Goal: Task Accomplishment & Management: Use online tool/utility

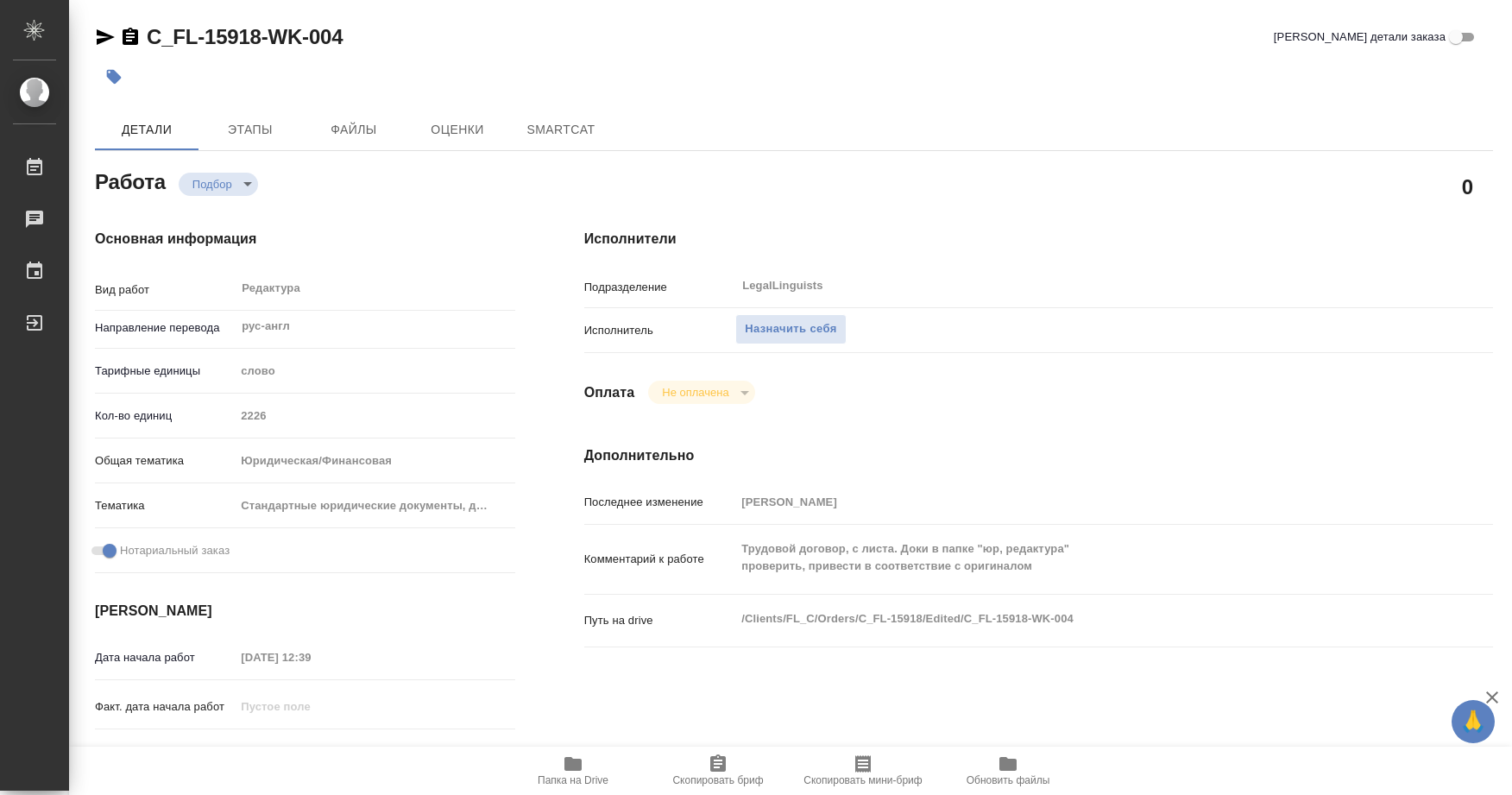
type textarea "x"
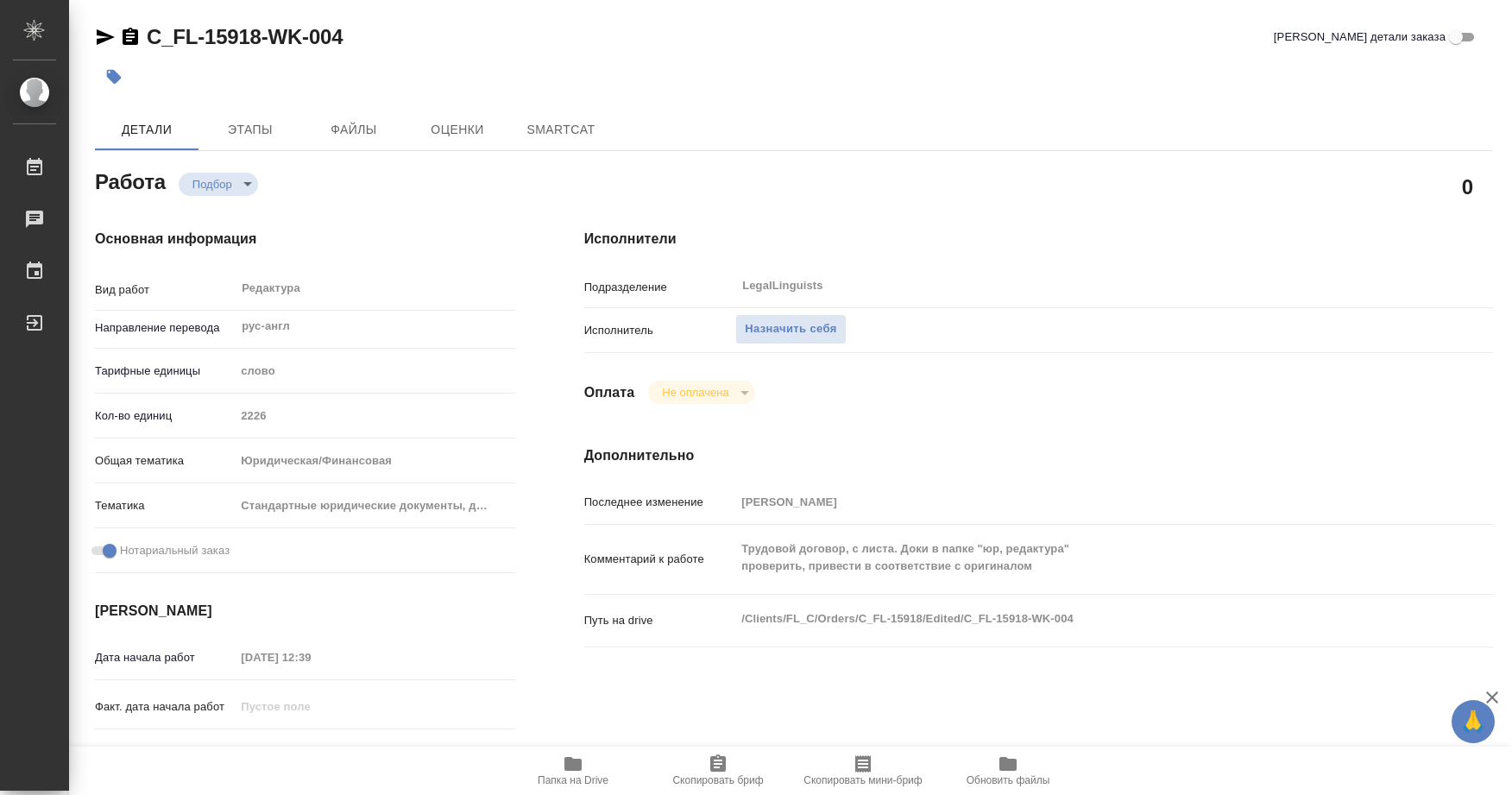
type textarea "x"
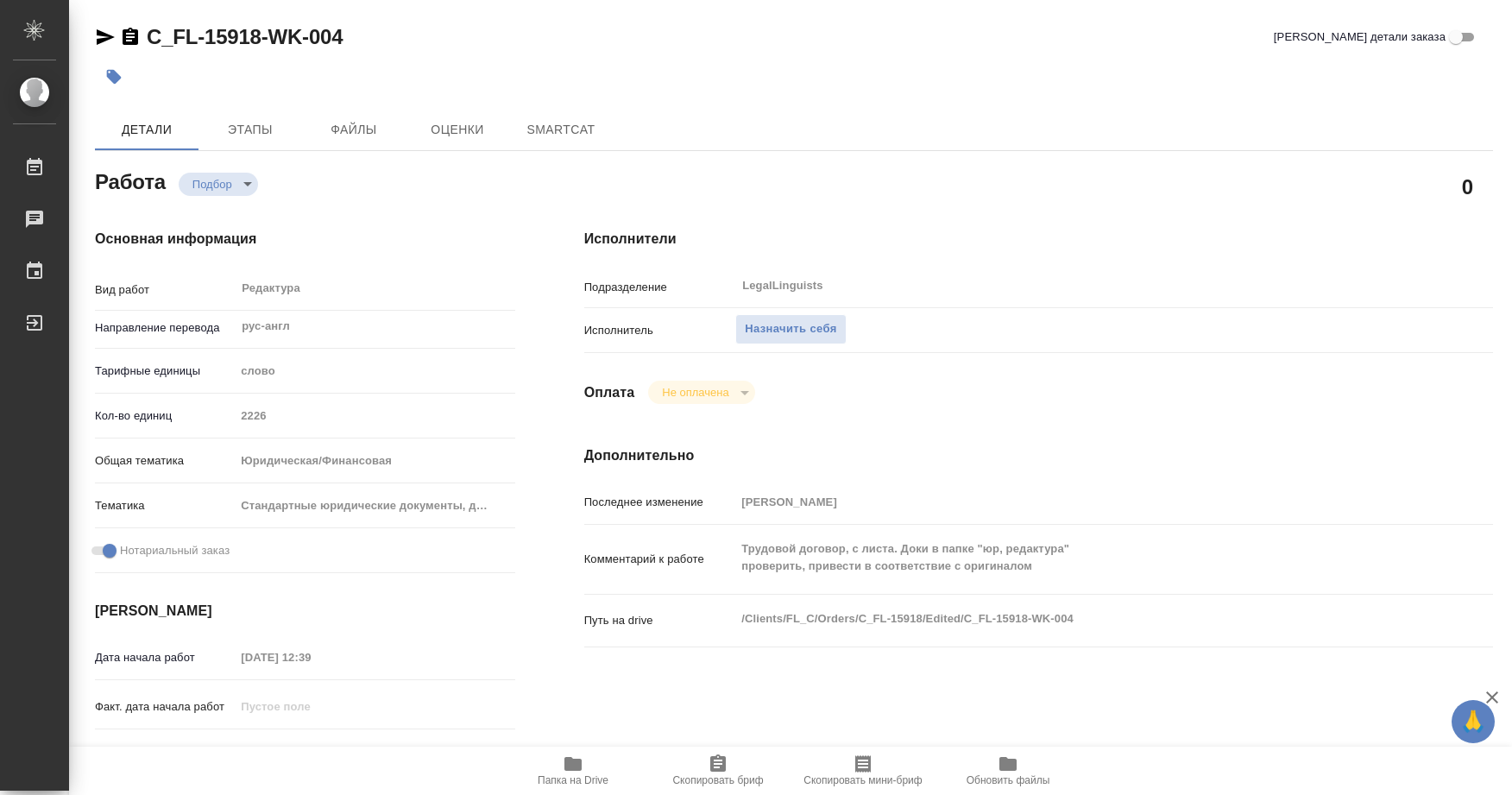
type textarea "x"
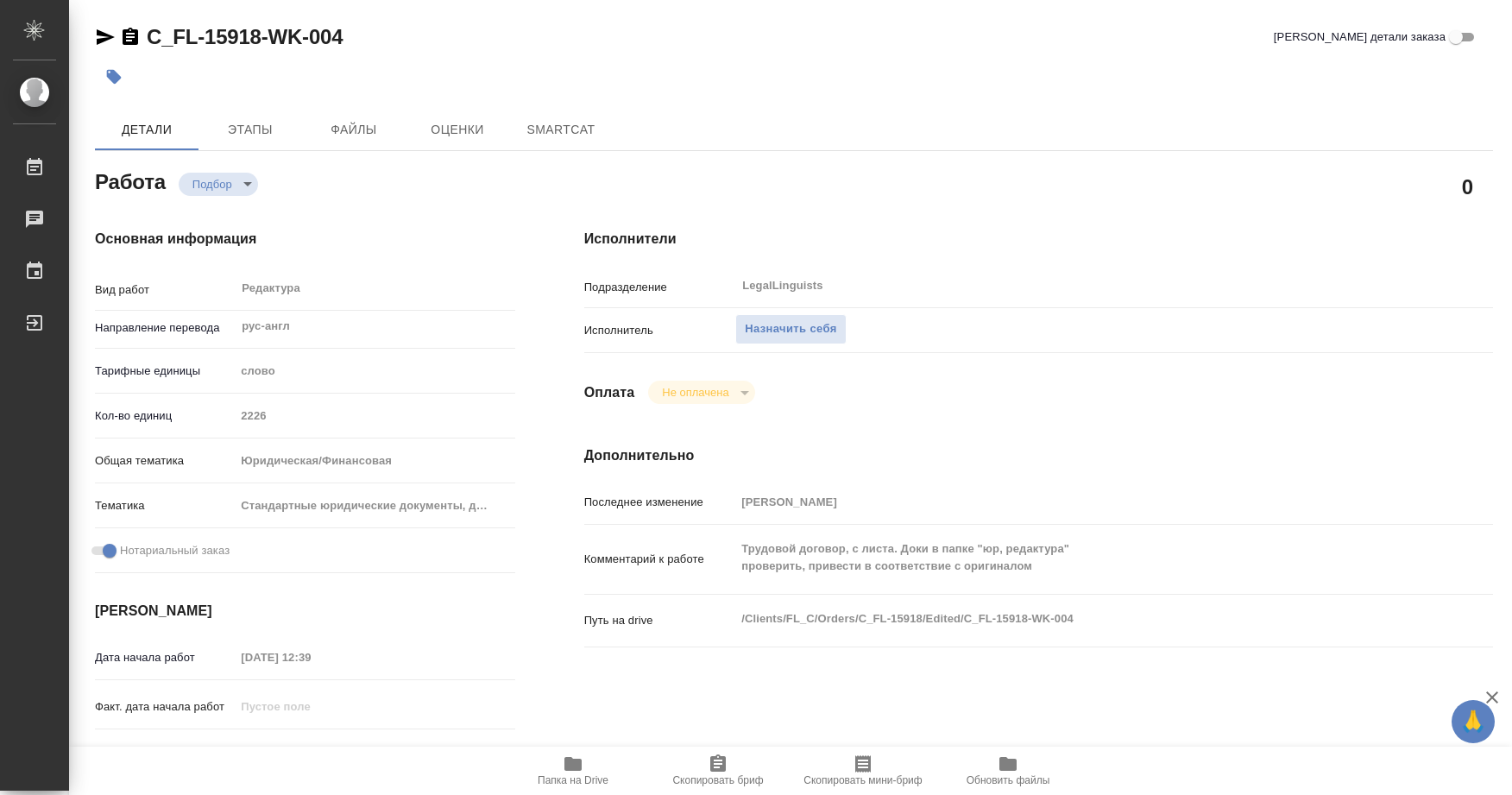
type textarea "x"
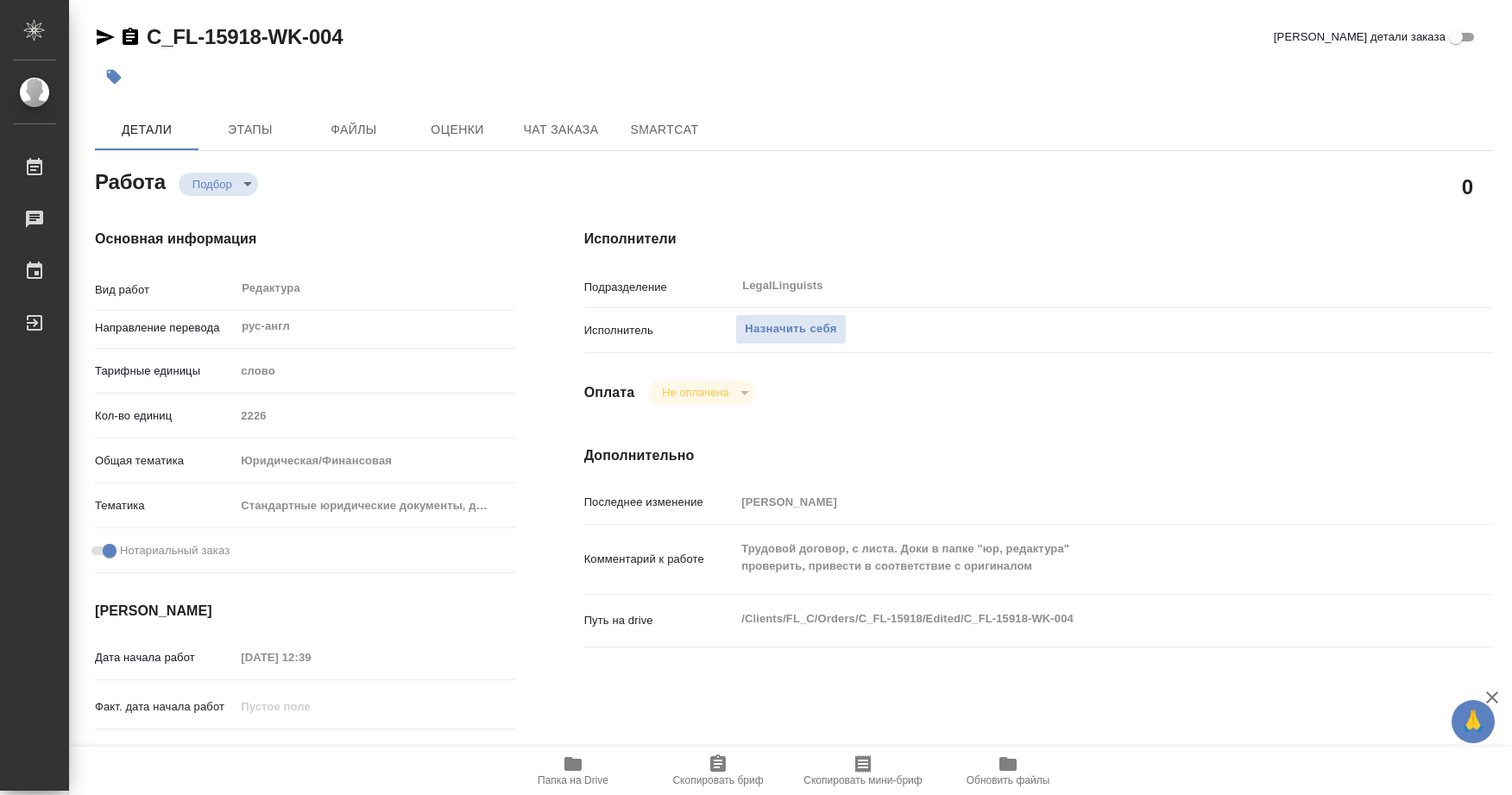
type textarea "x"
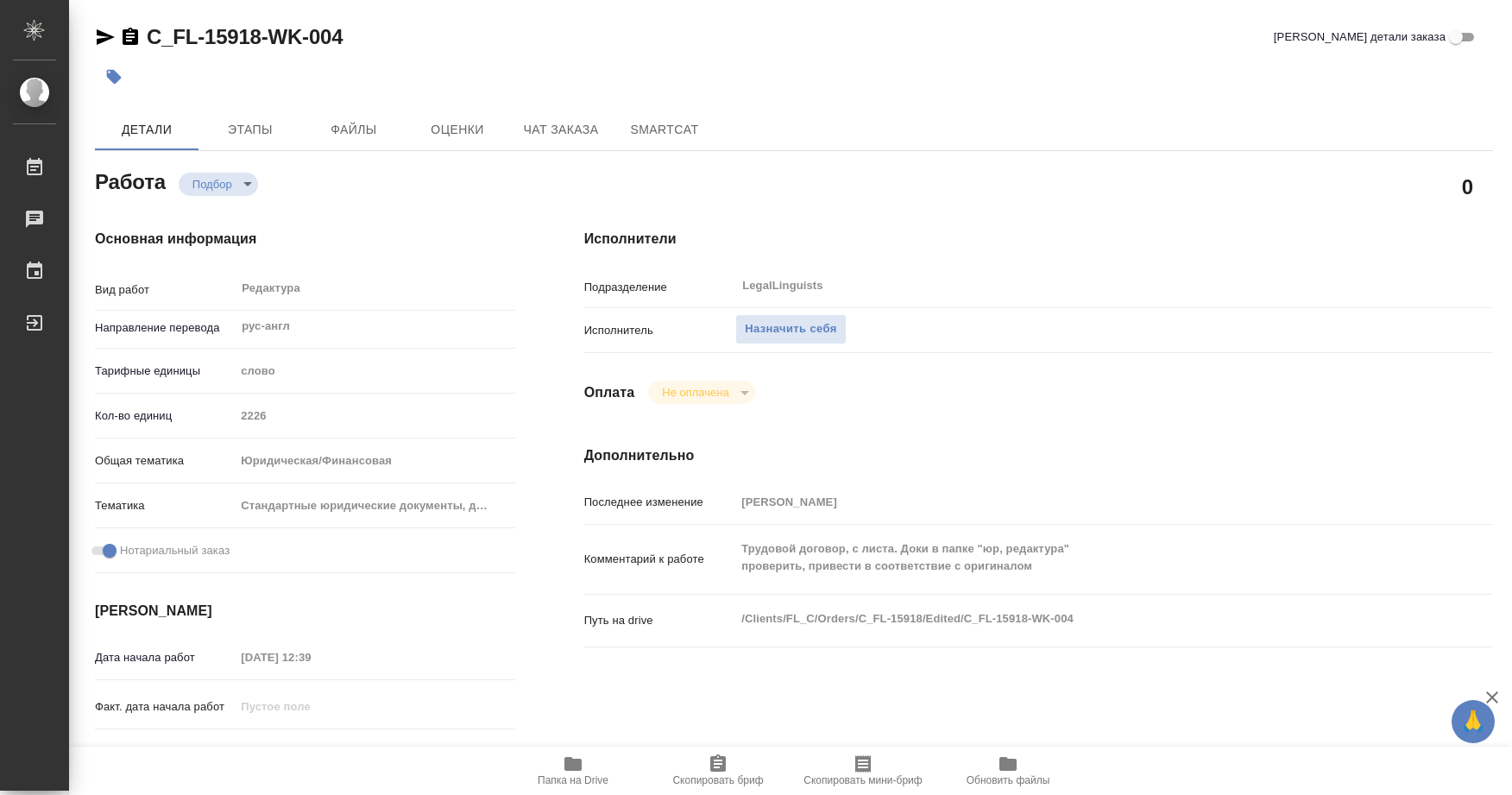
type textarea "x"
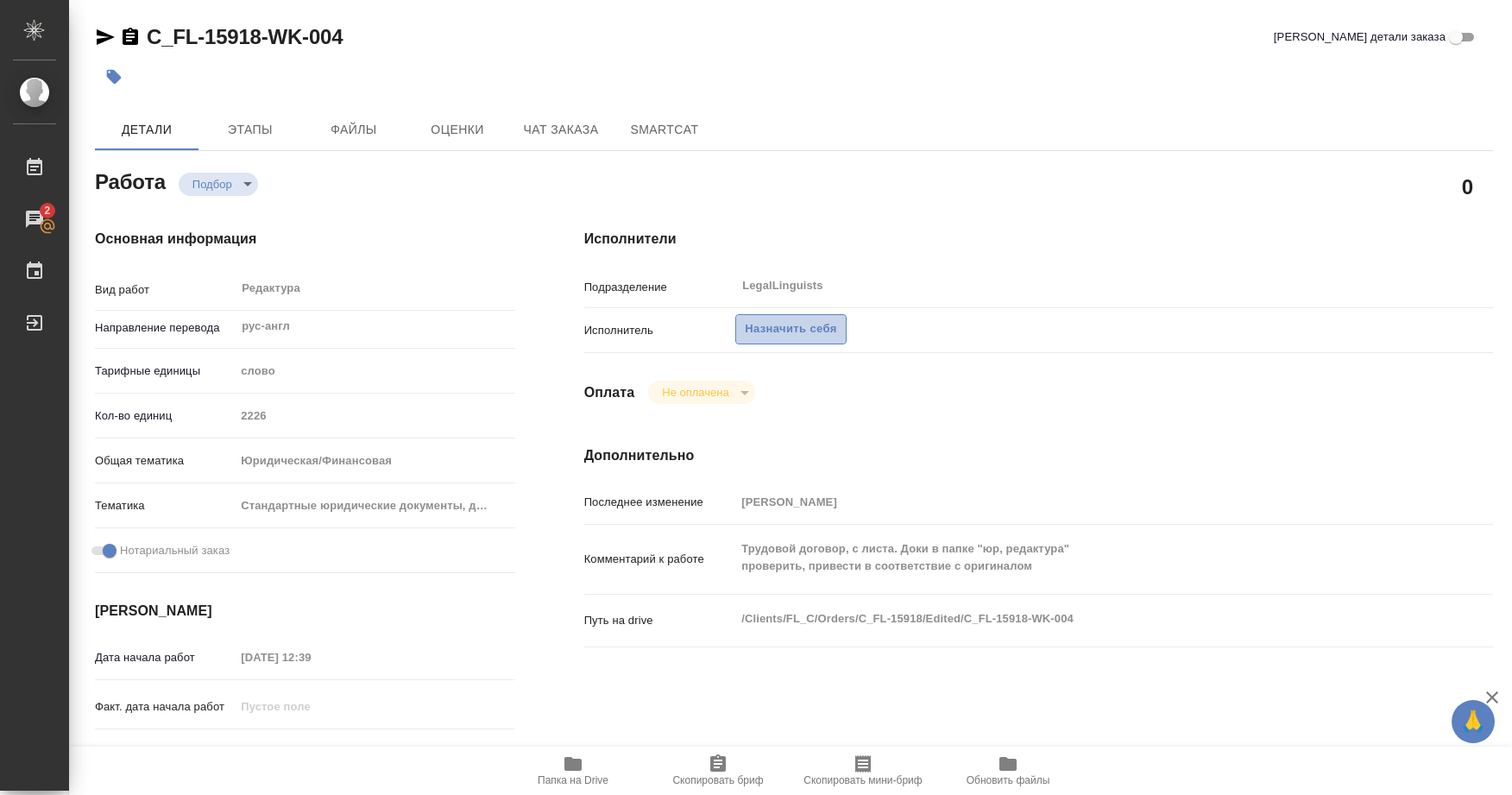
click at [808, 323] on span "Назначить себя" at bounding box center [791, 329] width 91 height 19
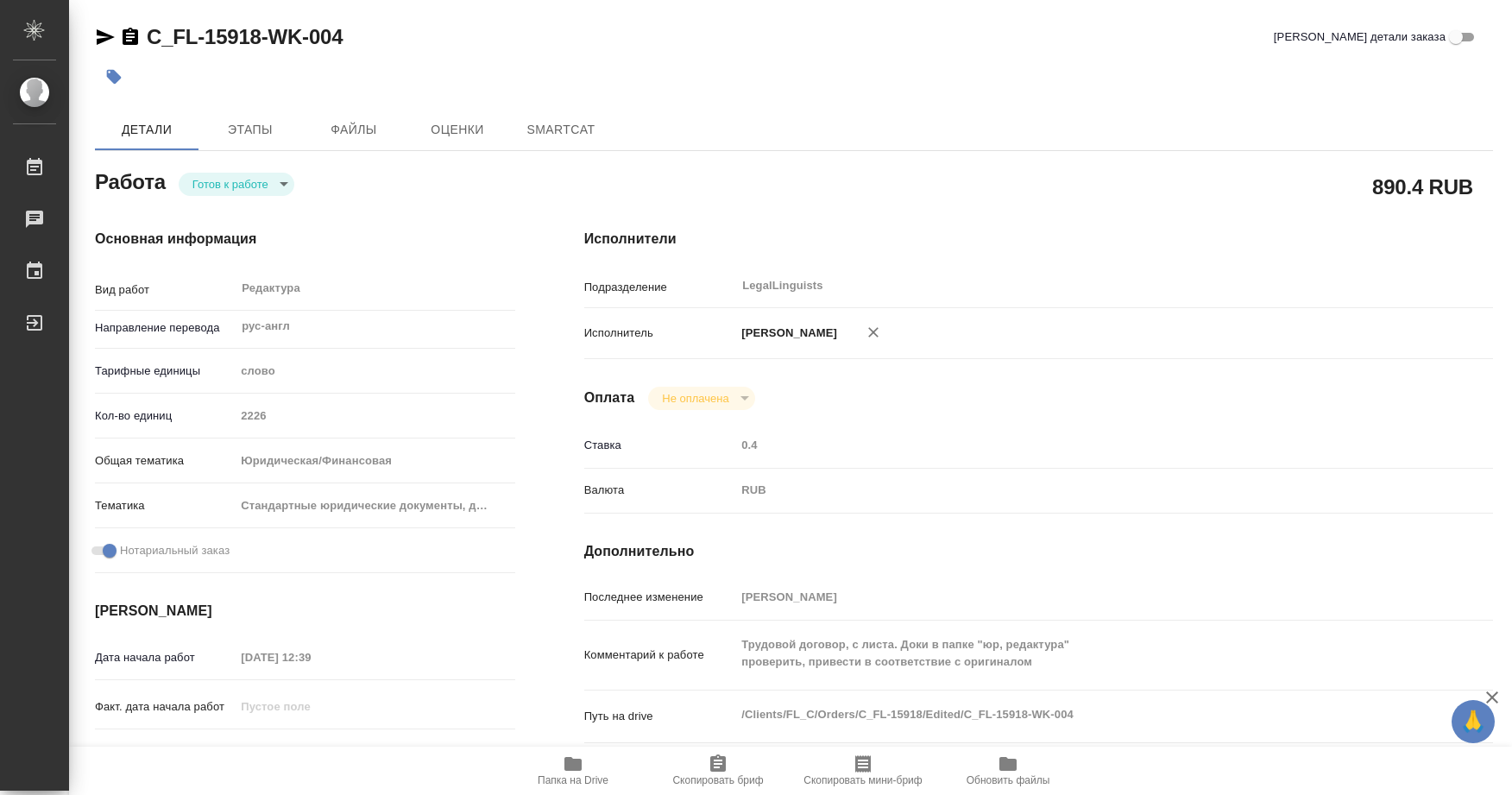
type textarea "x"
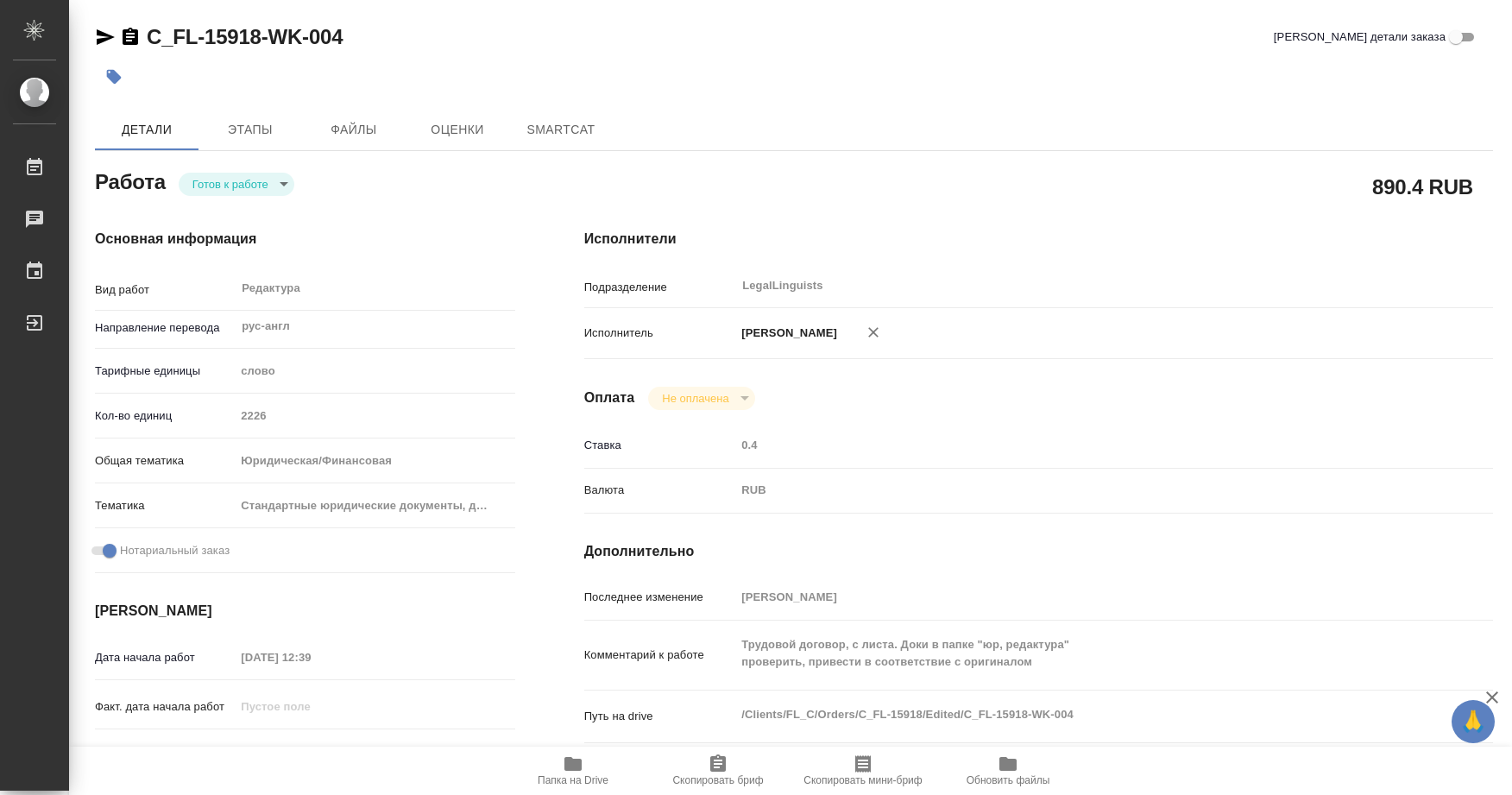
type textarea "x"
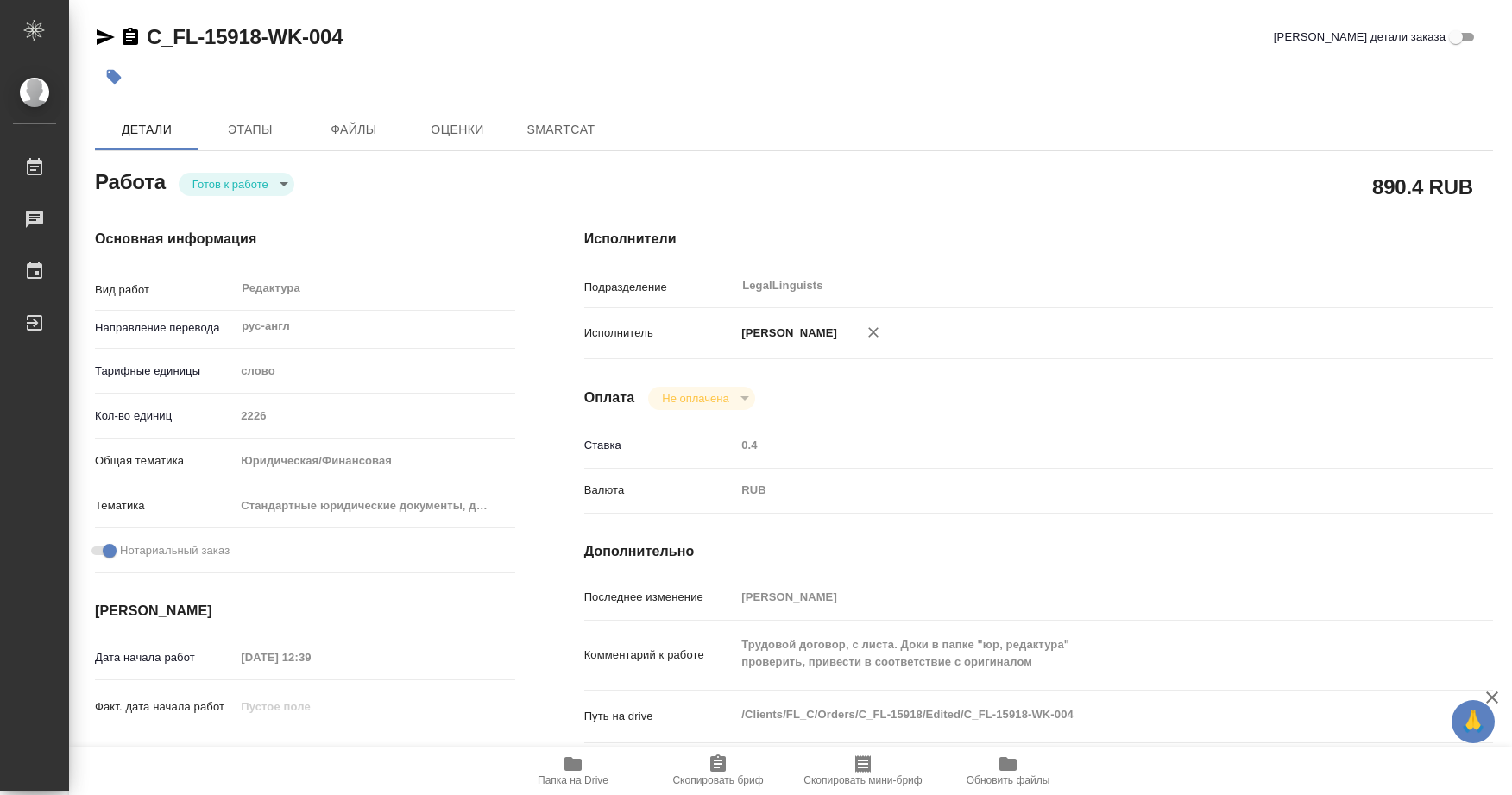
type textarea "x"
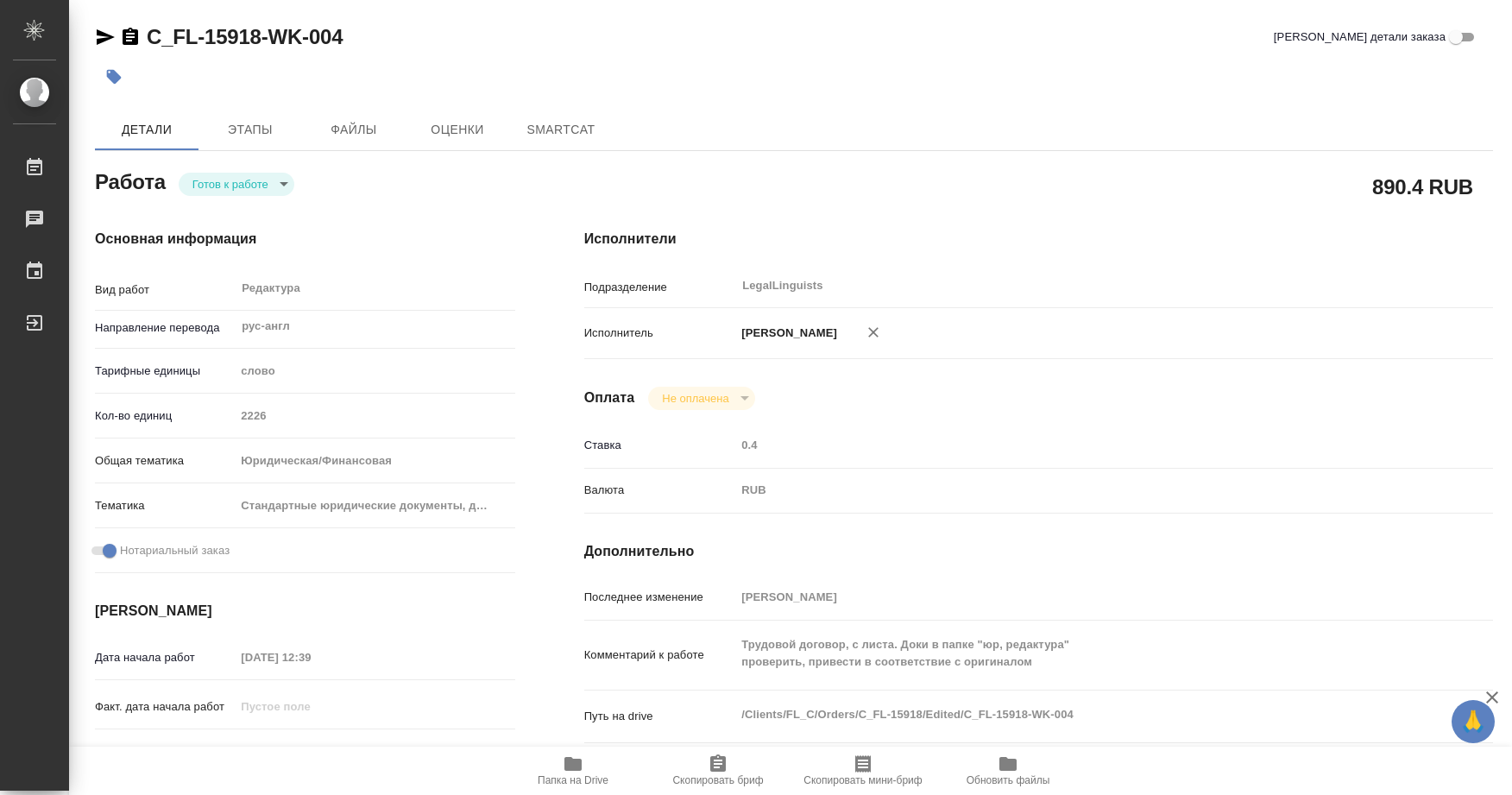
type textarea "x"
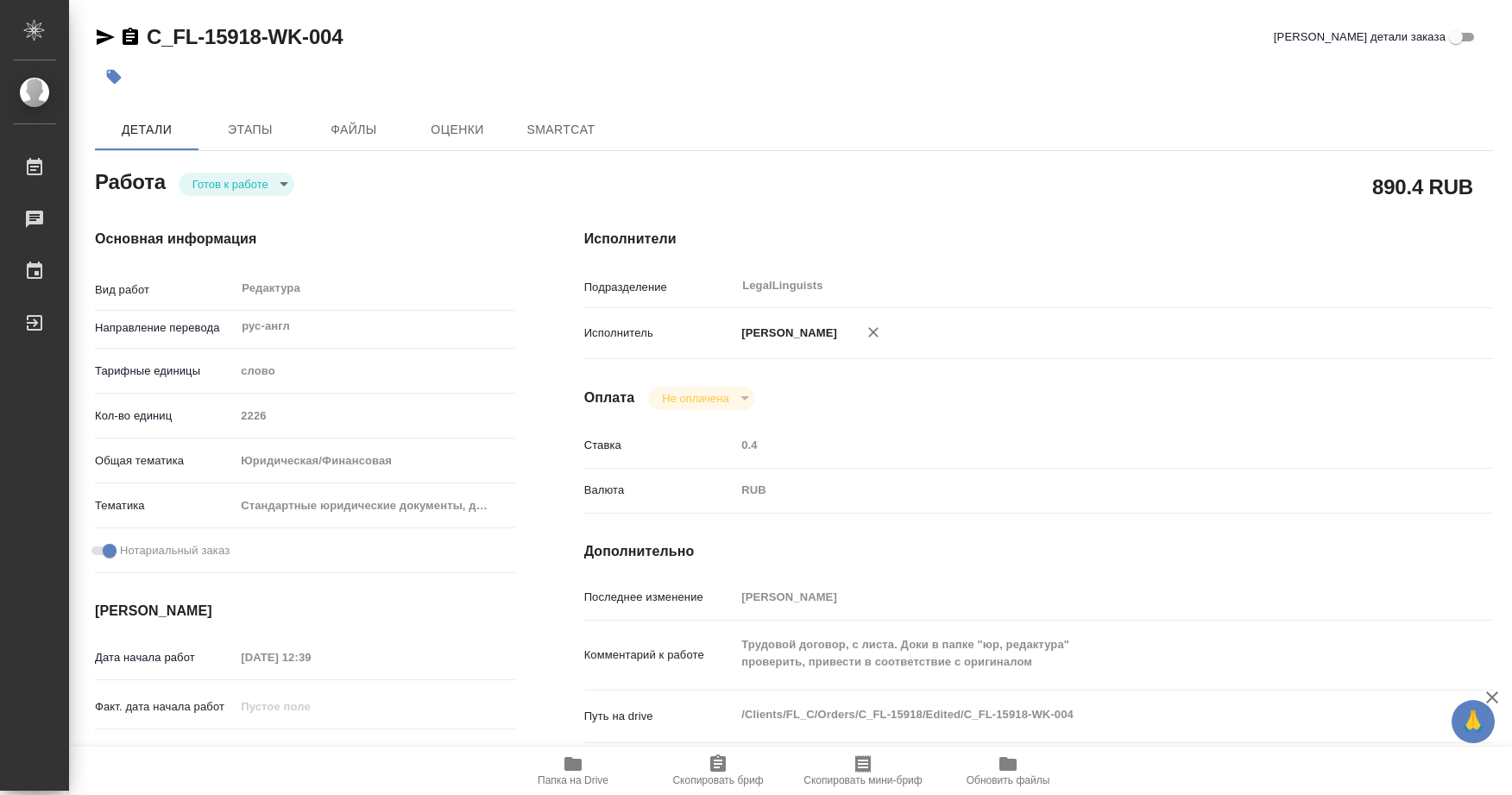
type textarea "x"
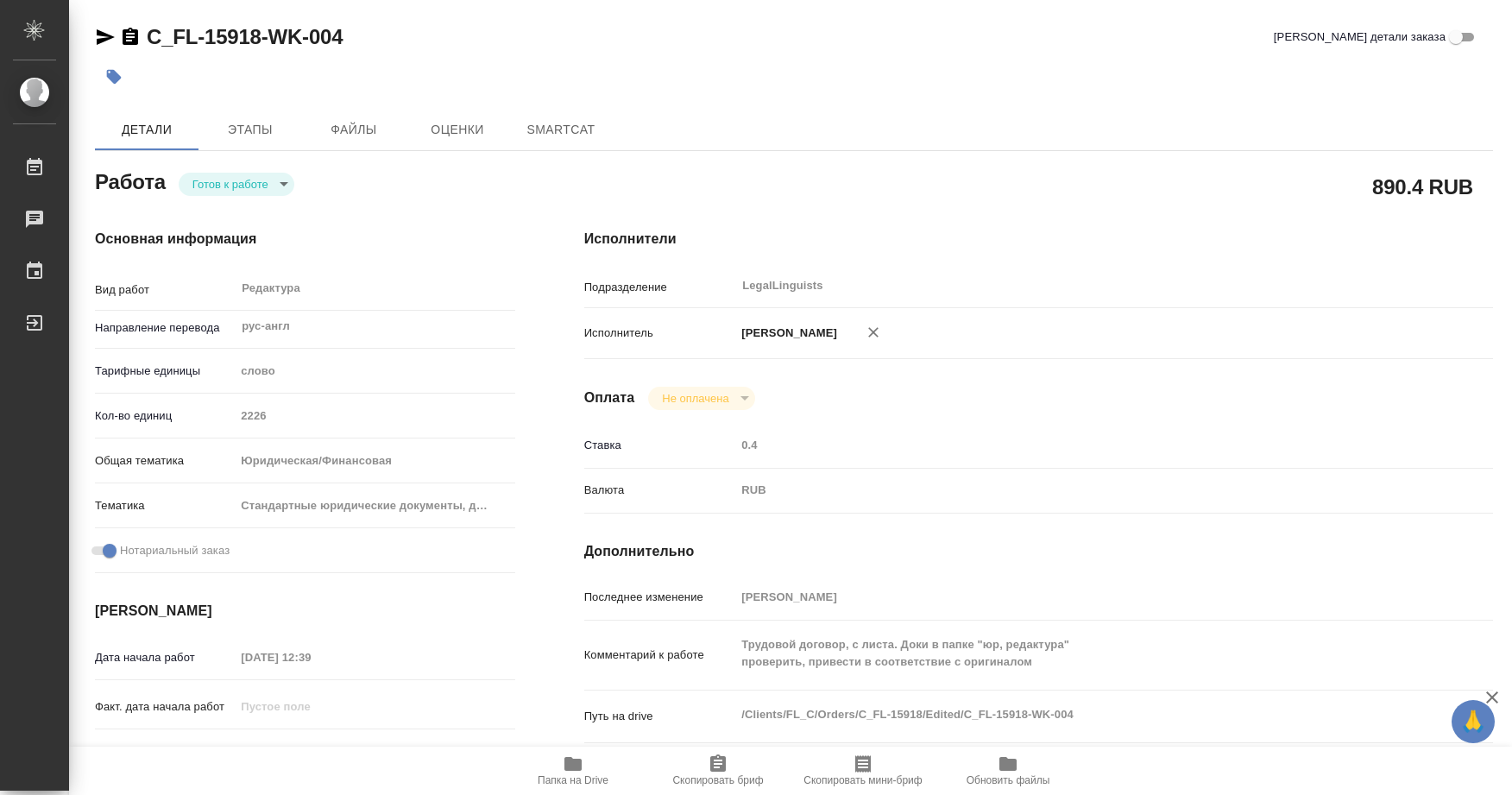
type textarea "x"
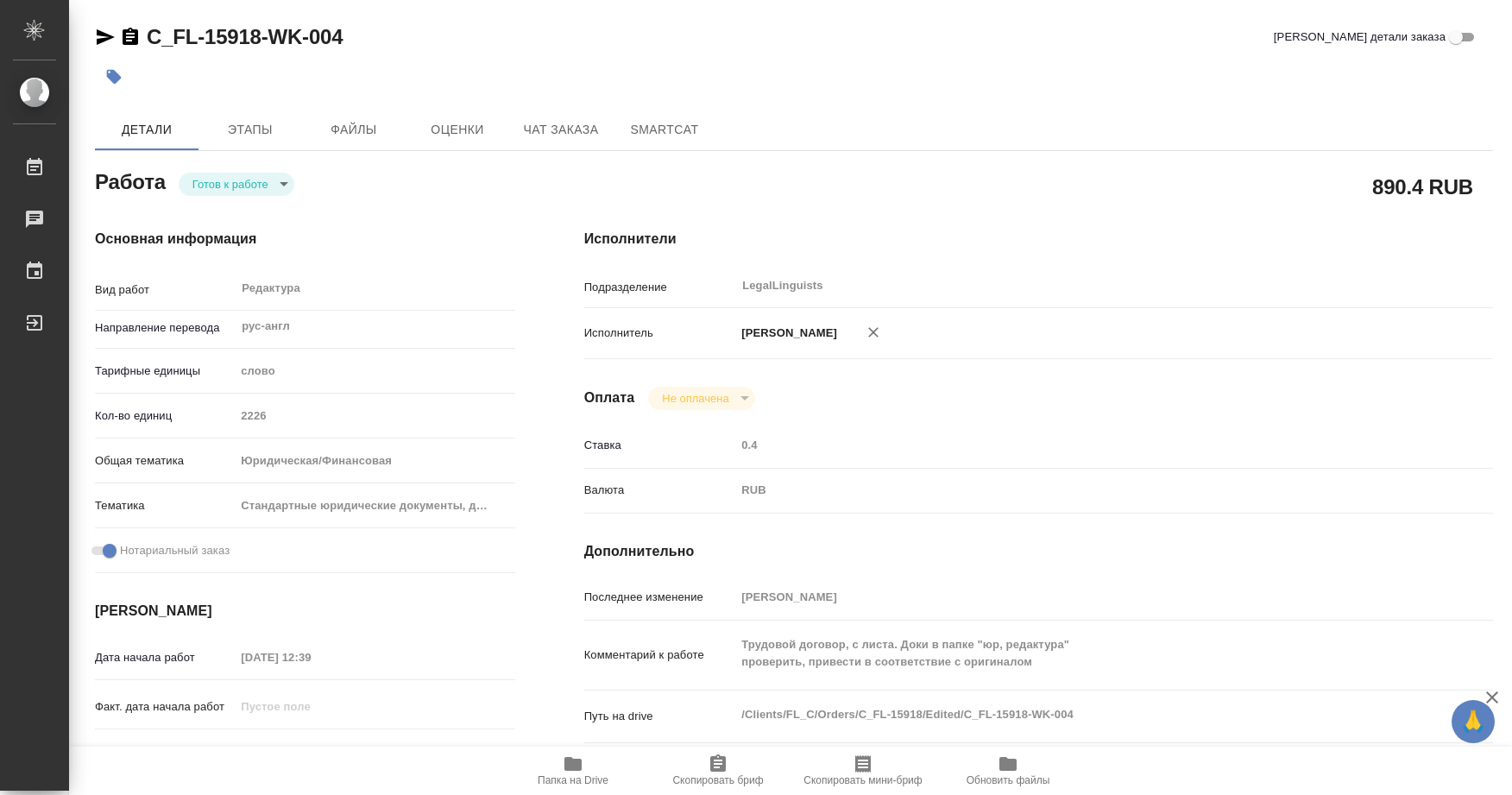
type textarea "x"
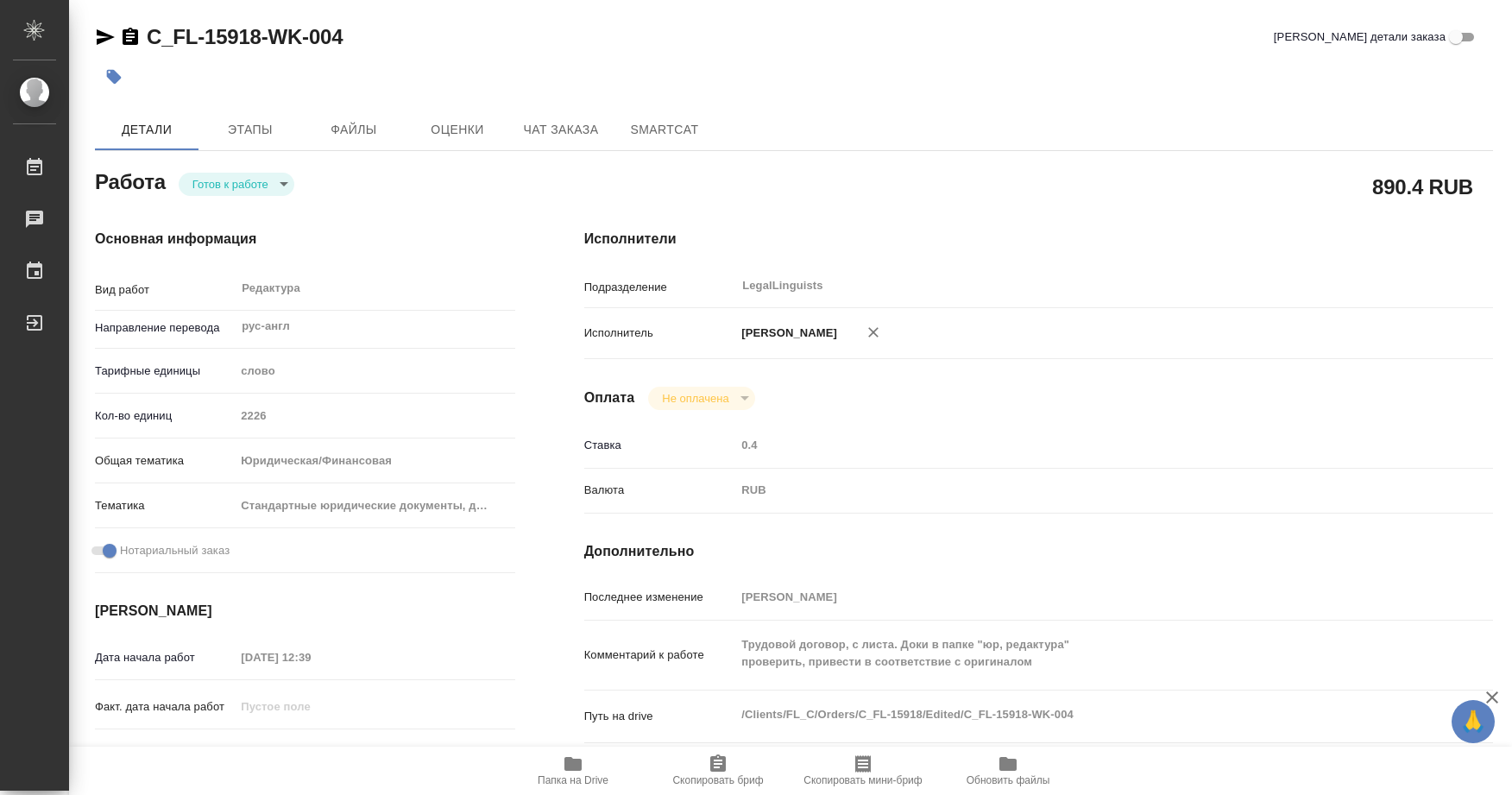
type textarea "x"
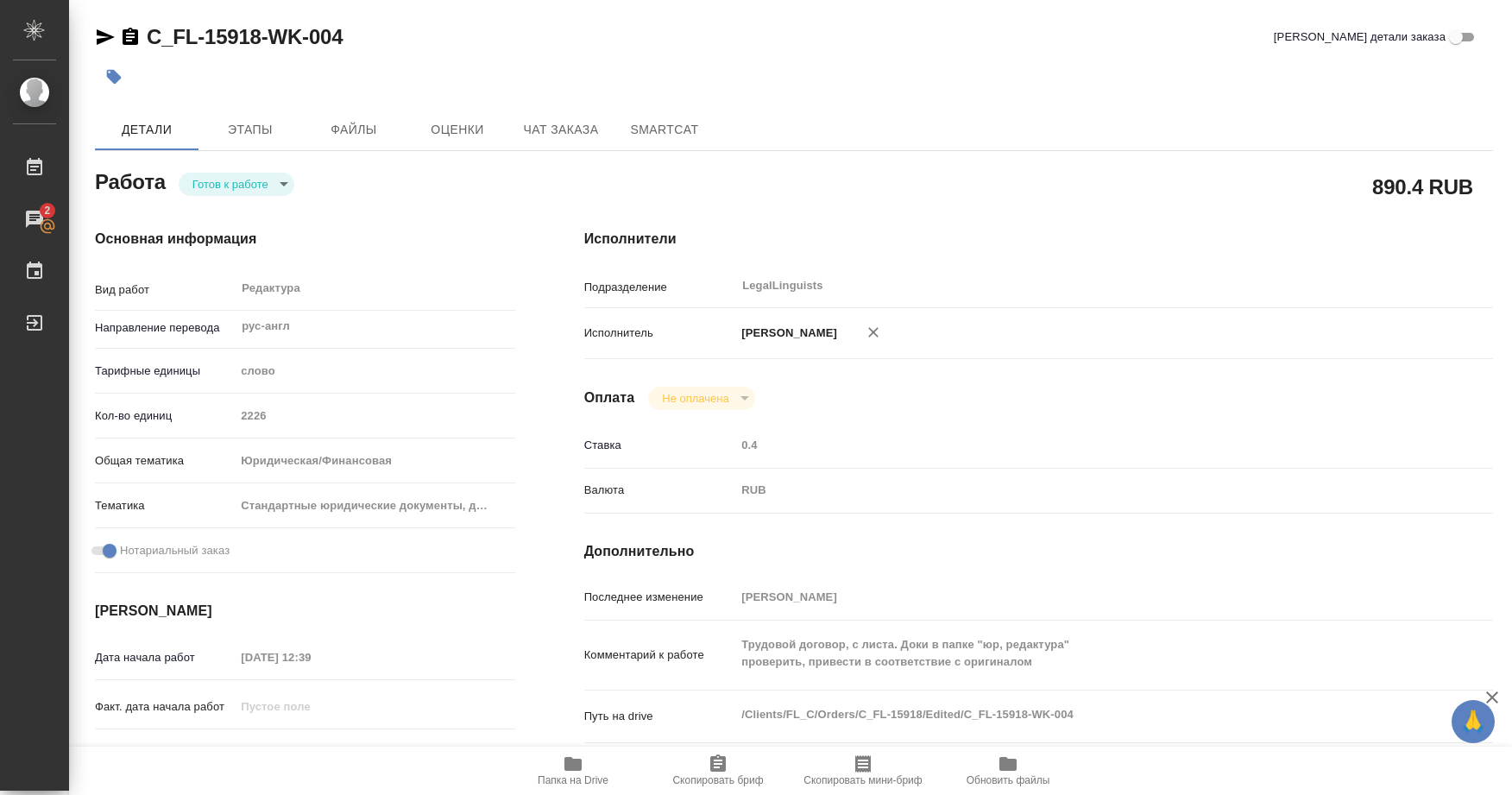
click at [576, 765] on icon "button" at bounding box center [573, 764] width 18 height 14
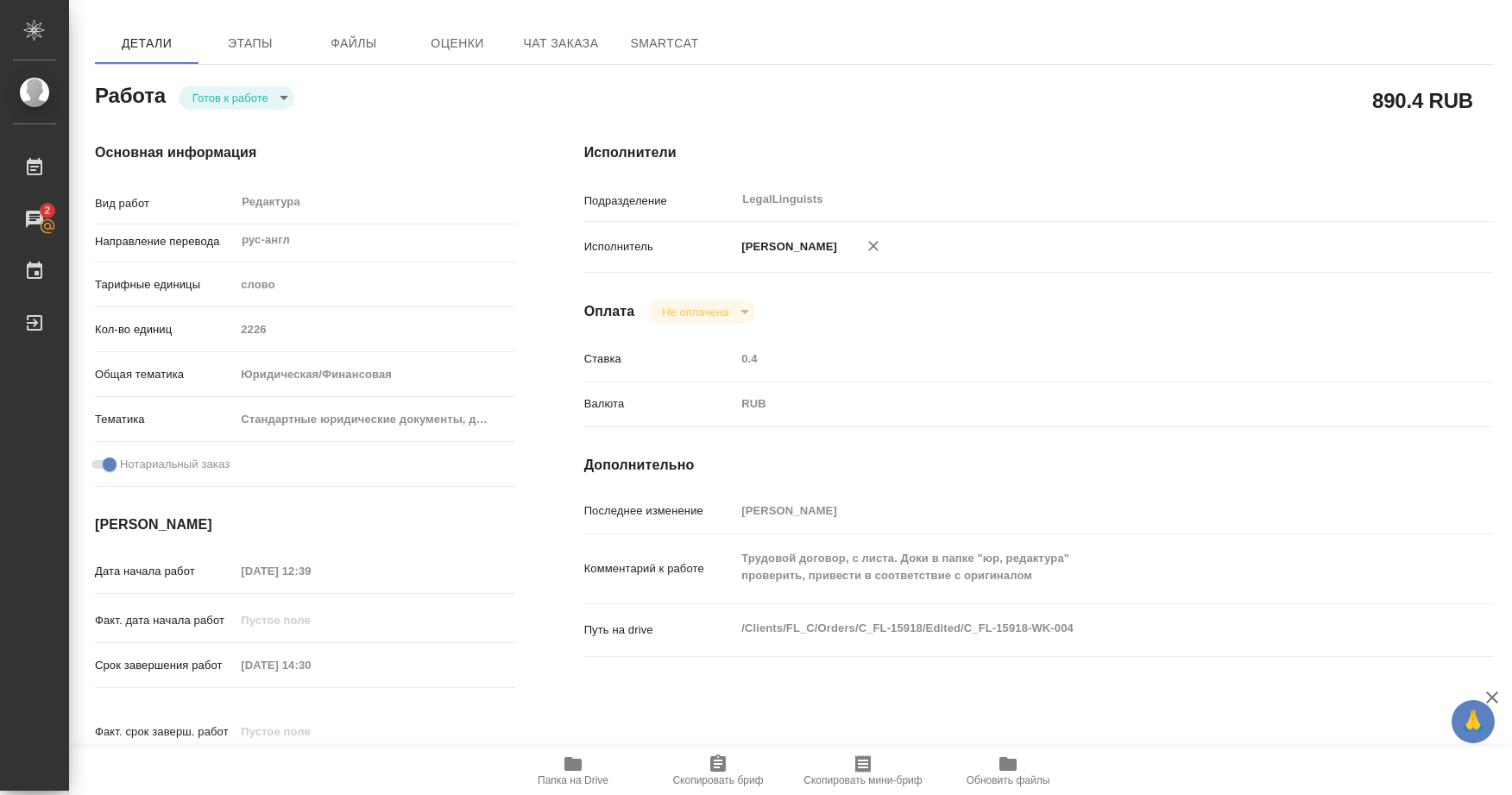
type textarea "x"
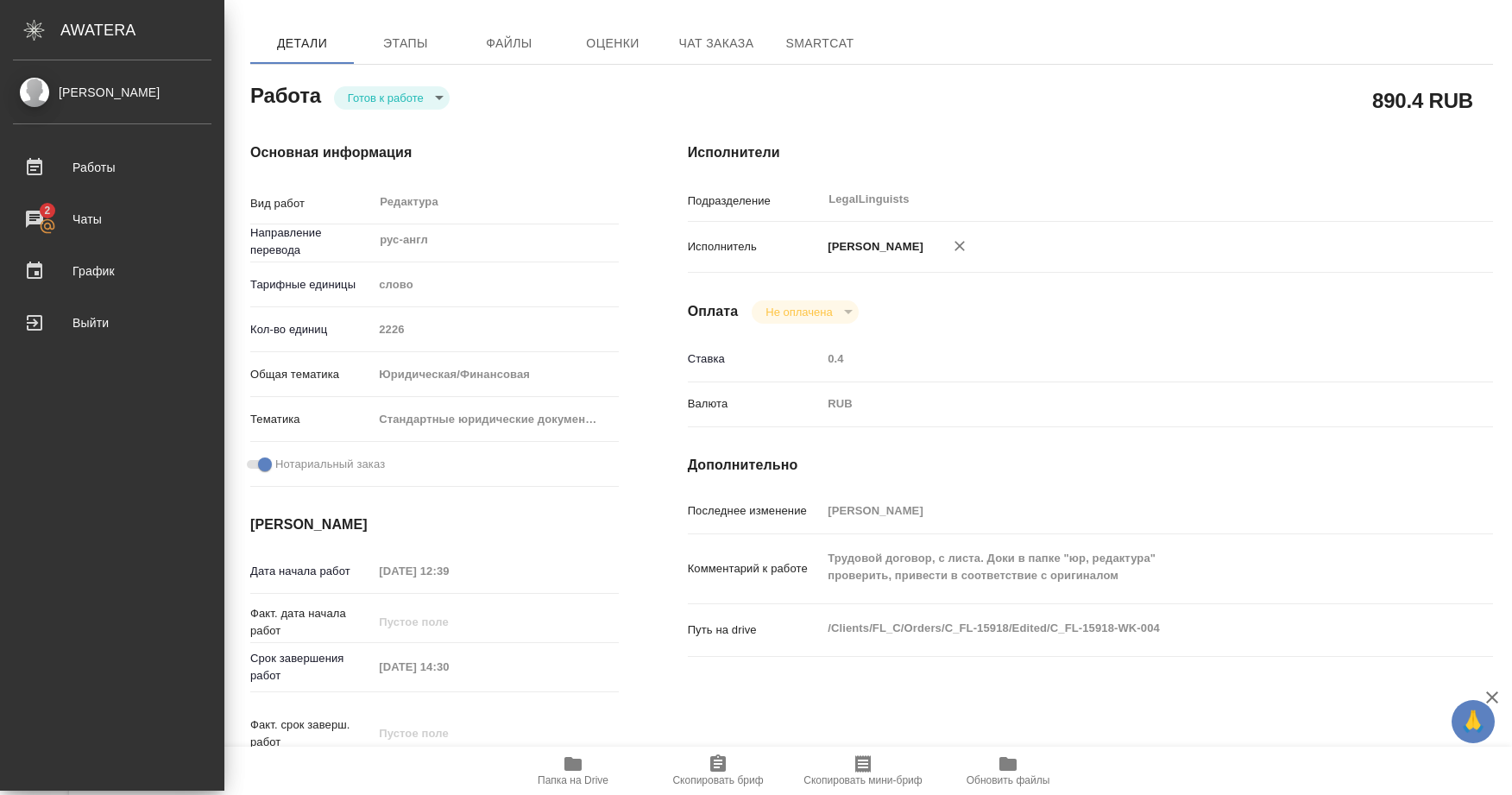
type textarea "x"
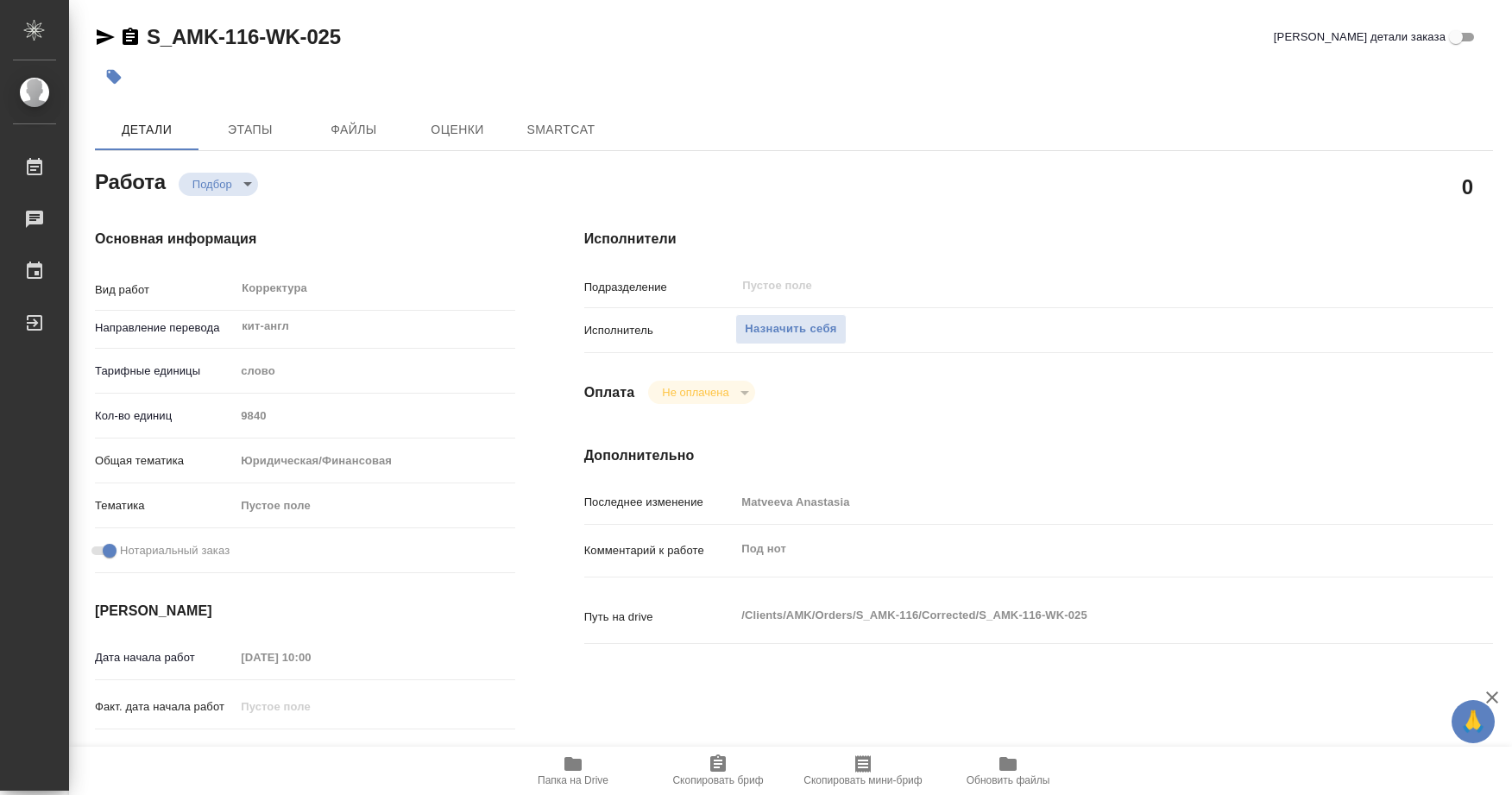
type textarea "x"
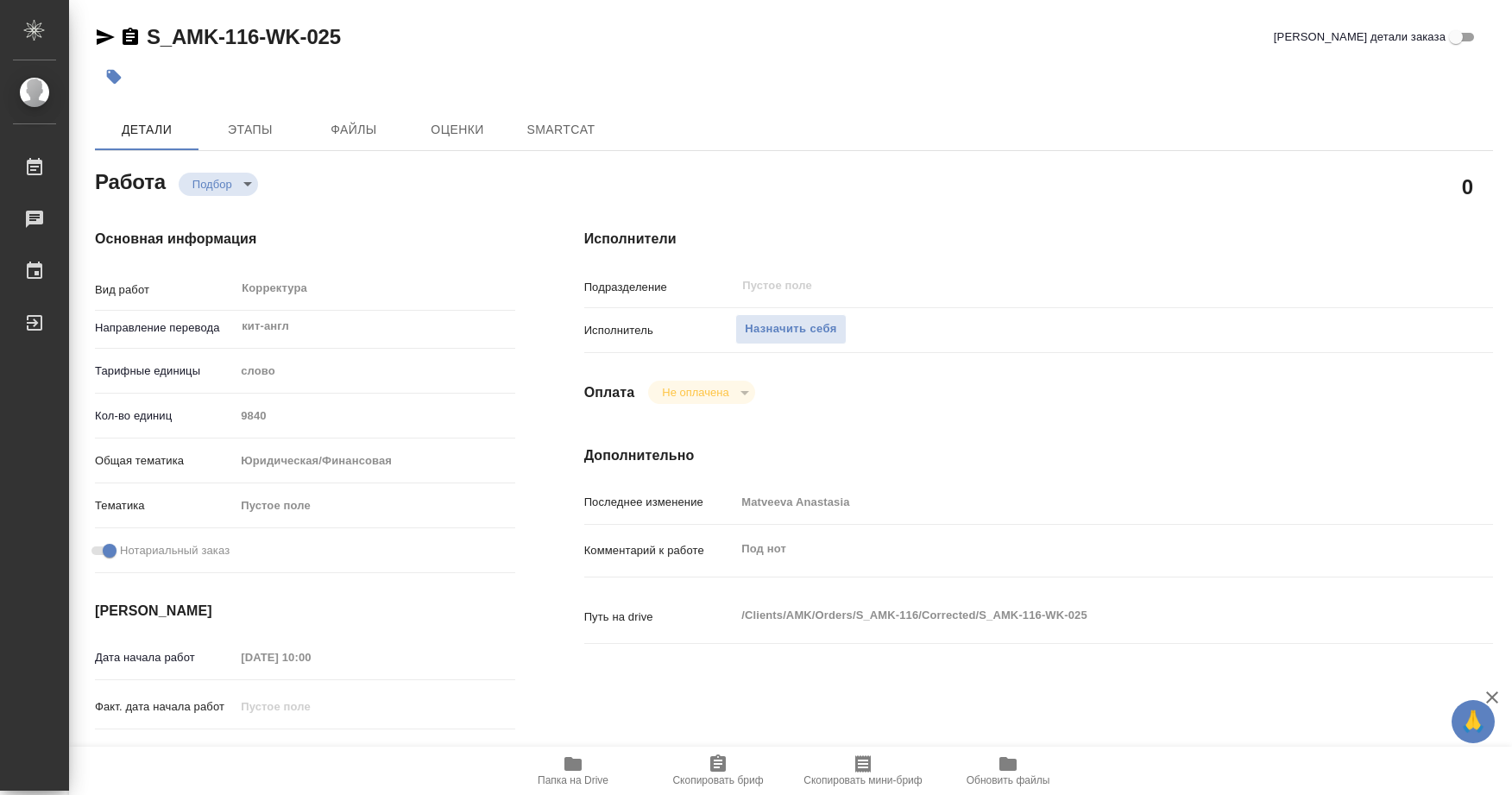
type textarea "x"
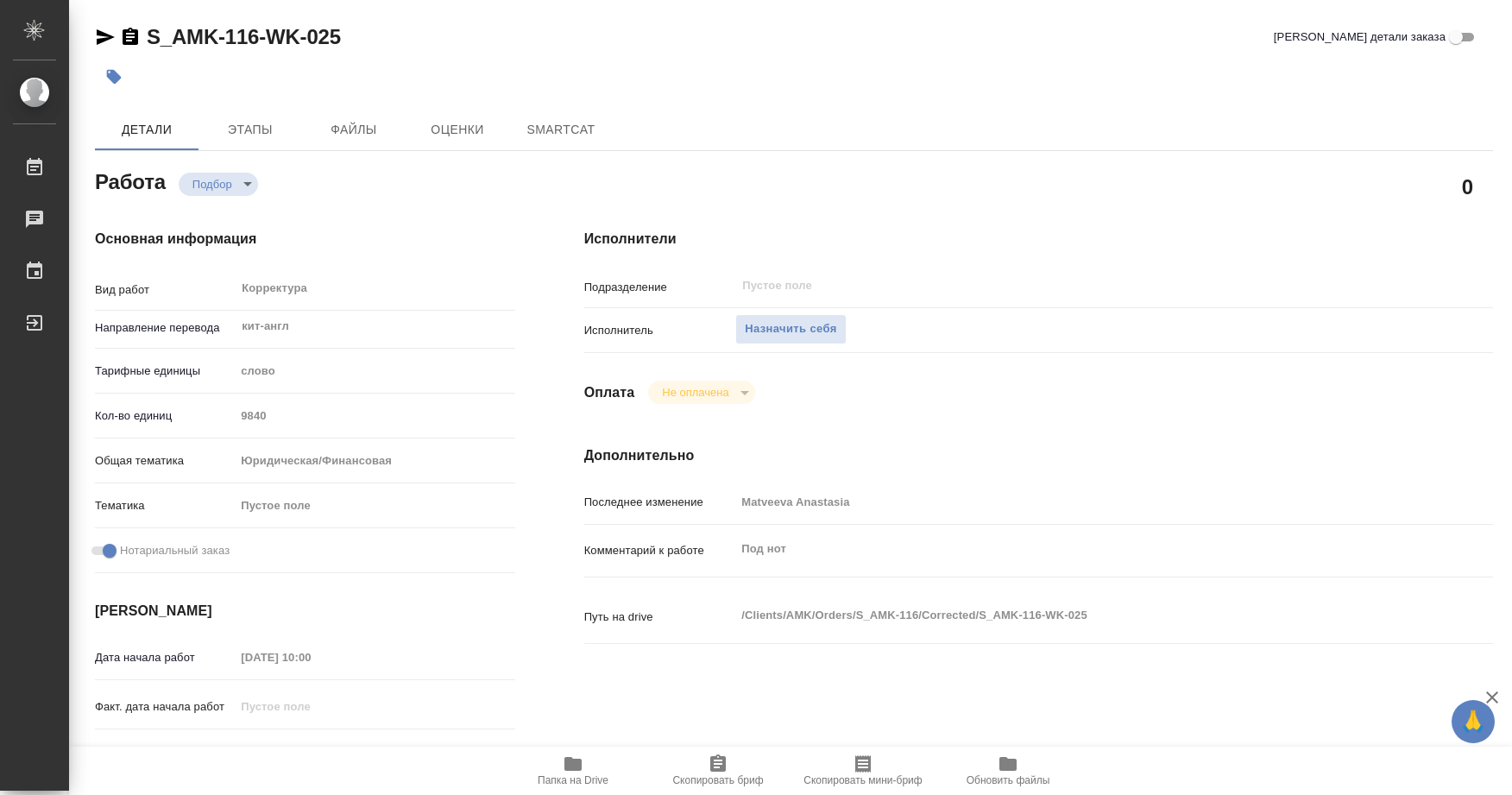
type textarea "x"
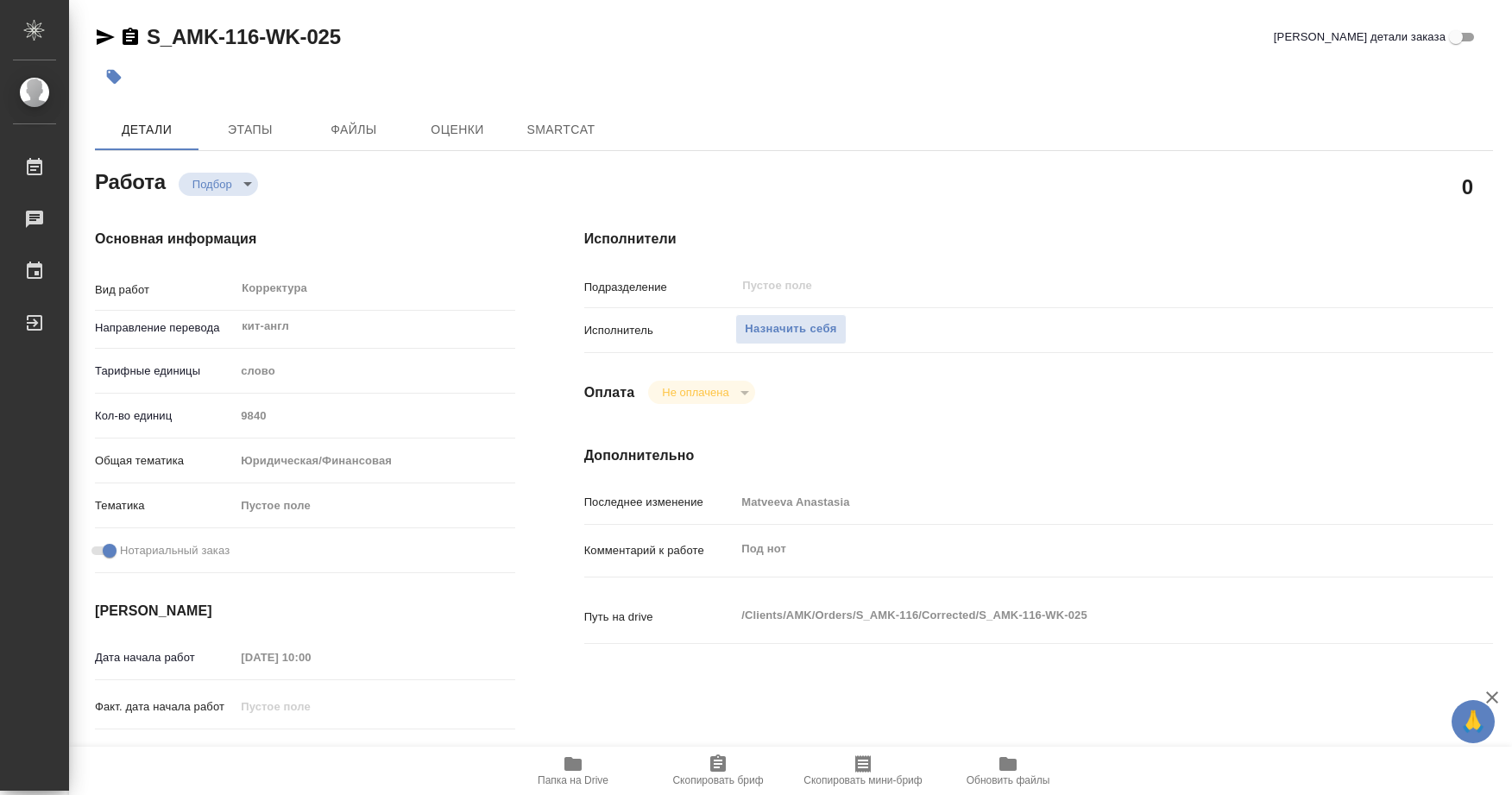
type textarea "x"
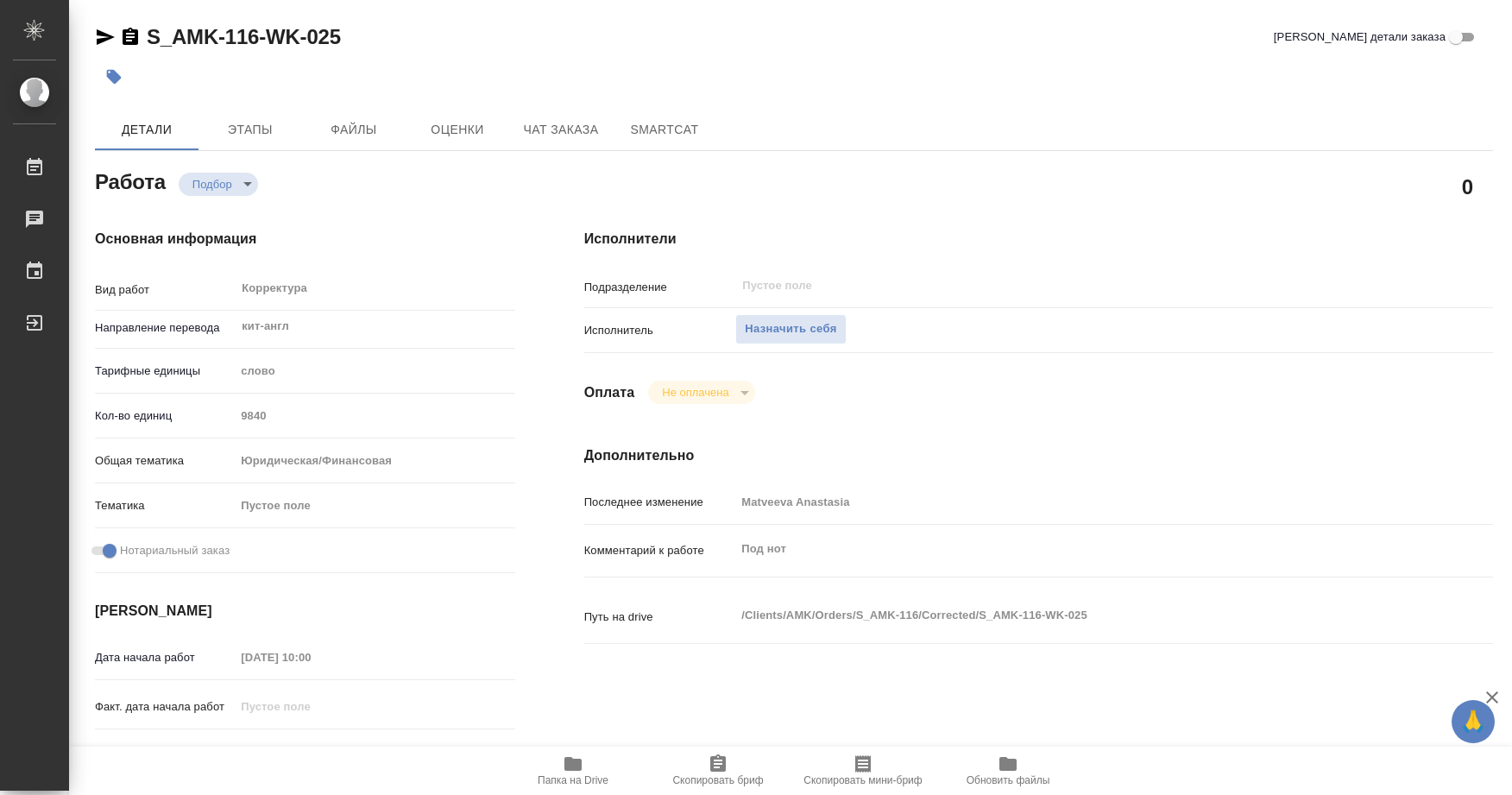
click at [570, 757] on icon "button" at bounding box center [573, 764] width 18 height 14
type textarea "x"
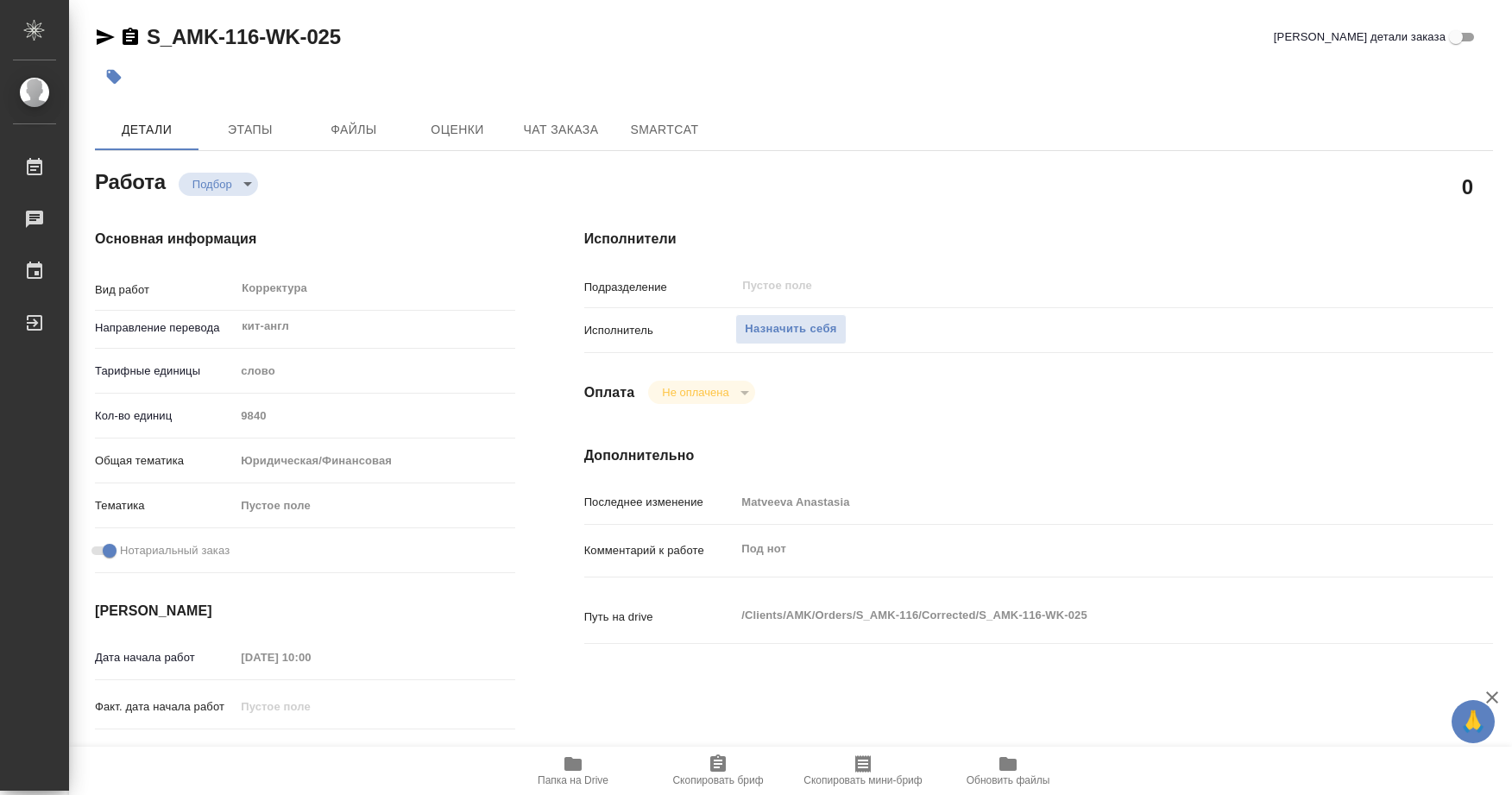
type textarea "x"
click at [570, 757] on icon "button" at bounding box center [573, 764] width 18 height 14
type textarea "x"
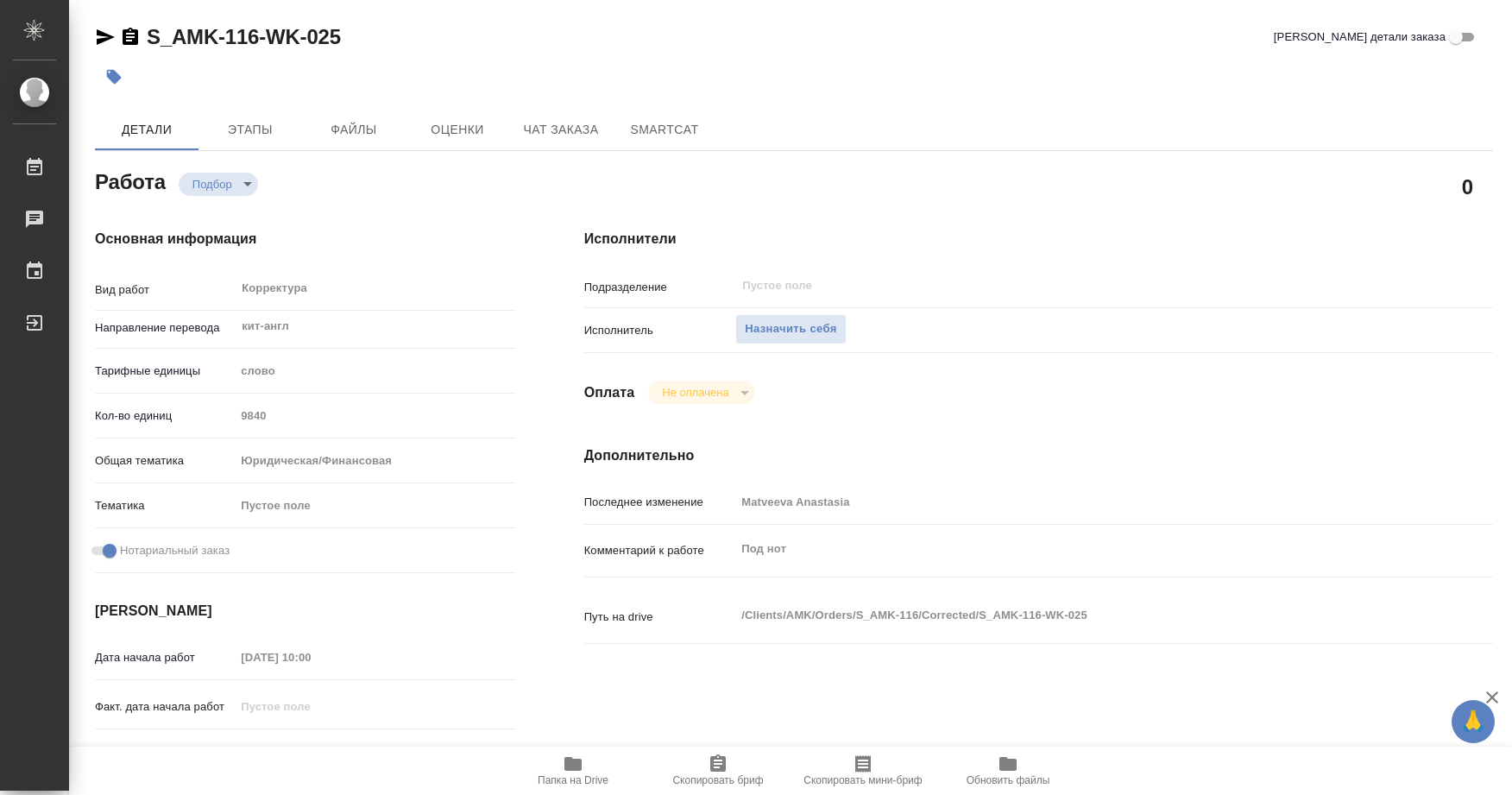
type textarea "x"
click at [800, 331] on span "Назначить себя" at bounding box center [791, 329] width 91 height 19
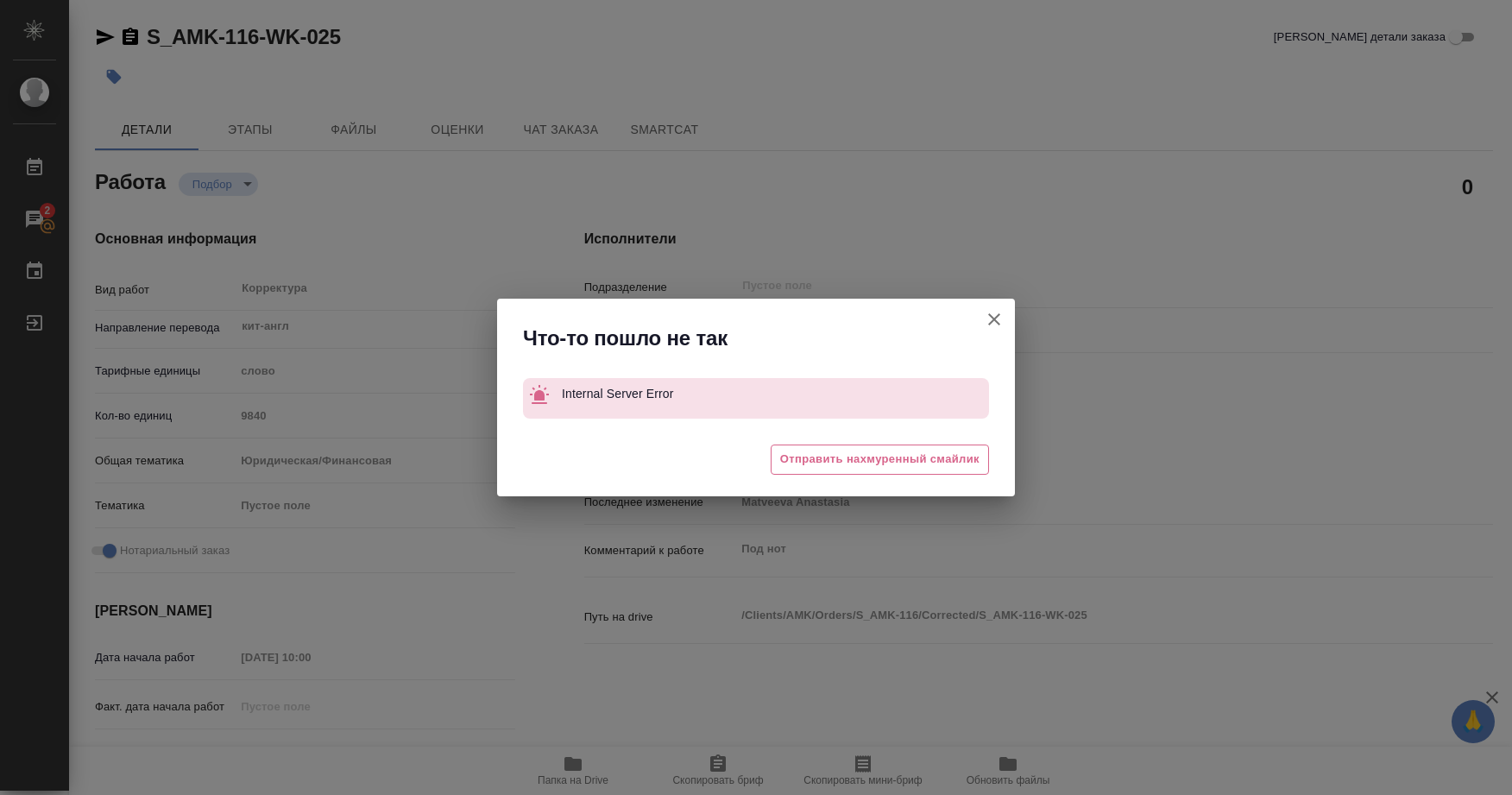
type textarea "x"
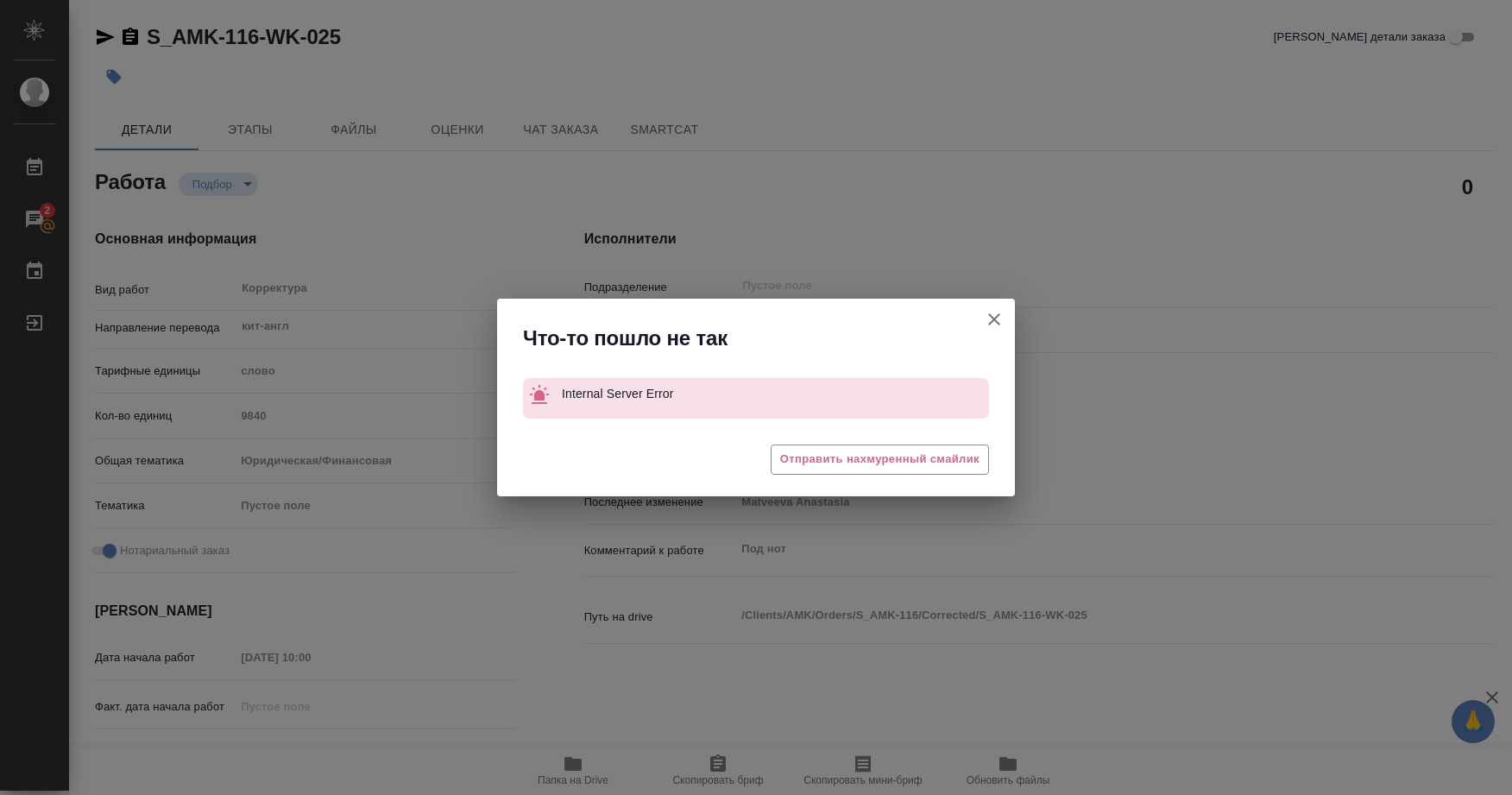
click at [999, 322] on icon "button" at bounding box center [994, 319] width 20 height 20
type textarea "x"
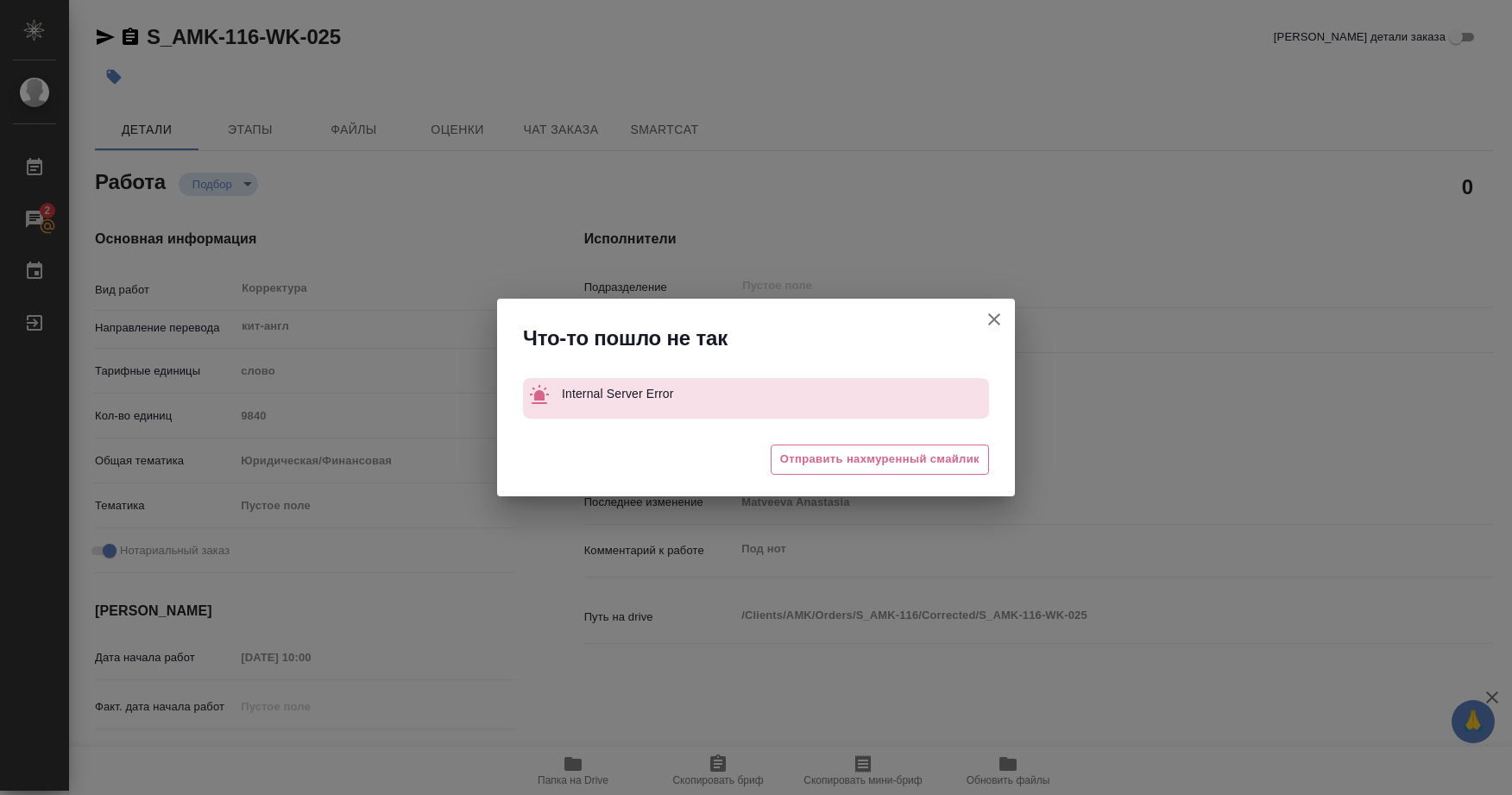
type textarea "x"
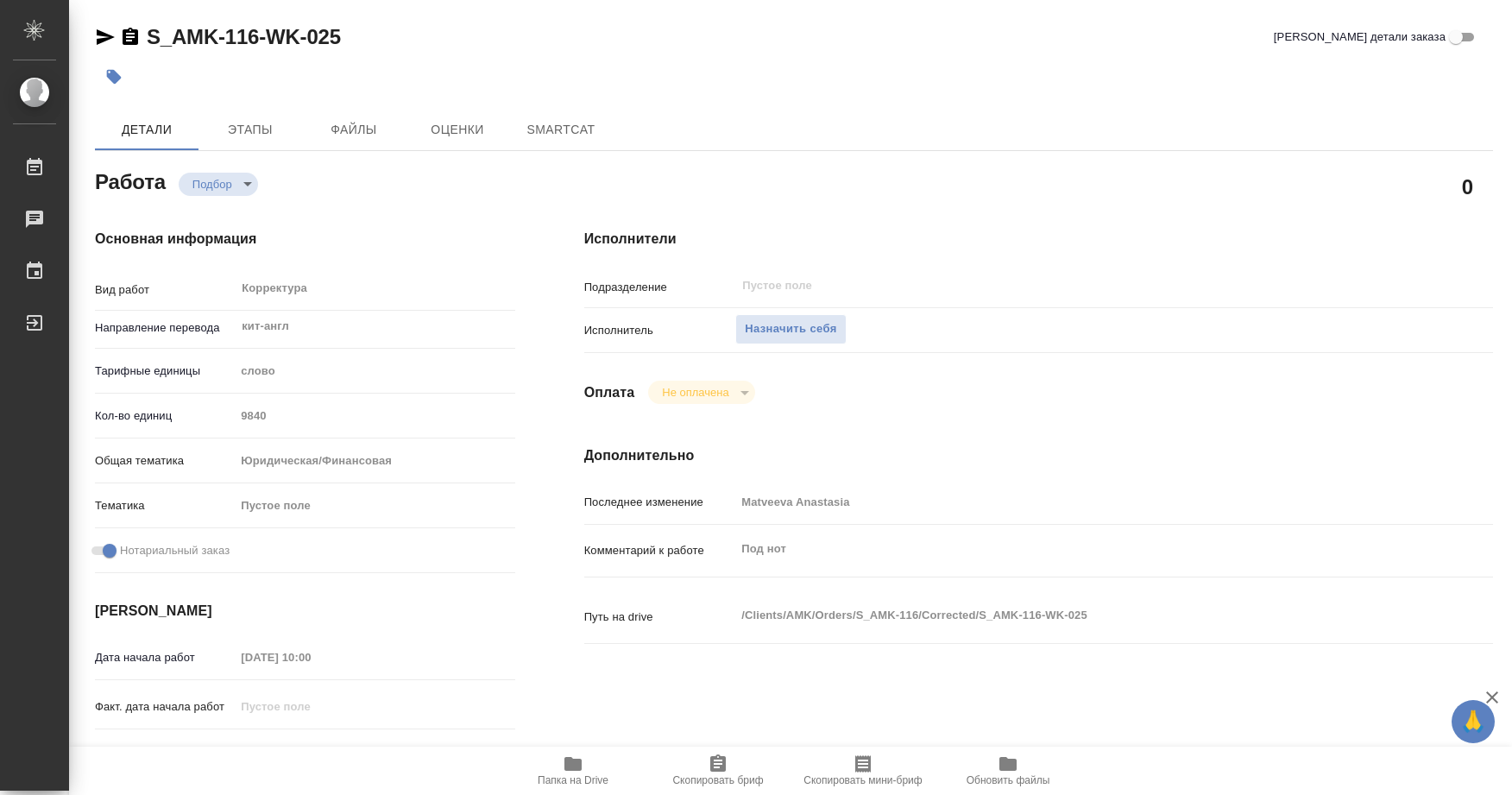
type textarea "x"
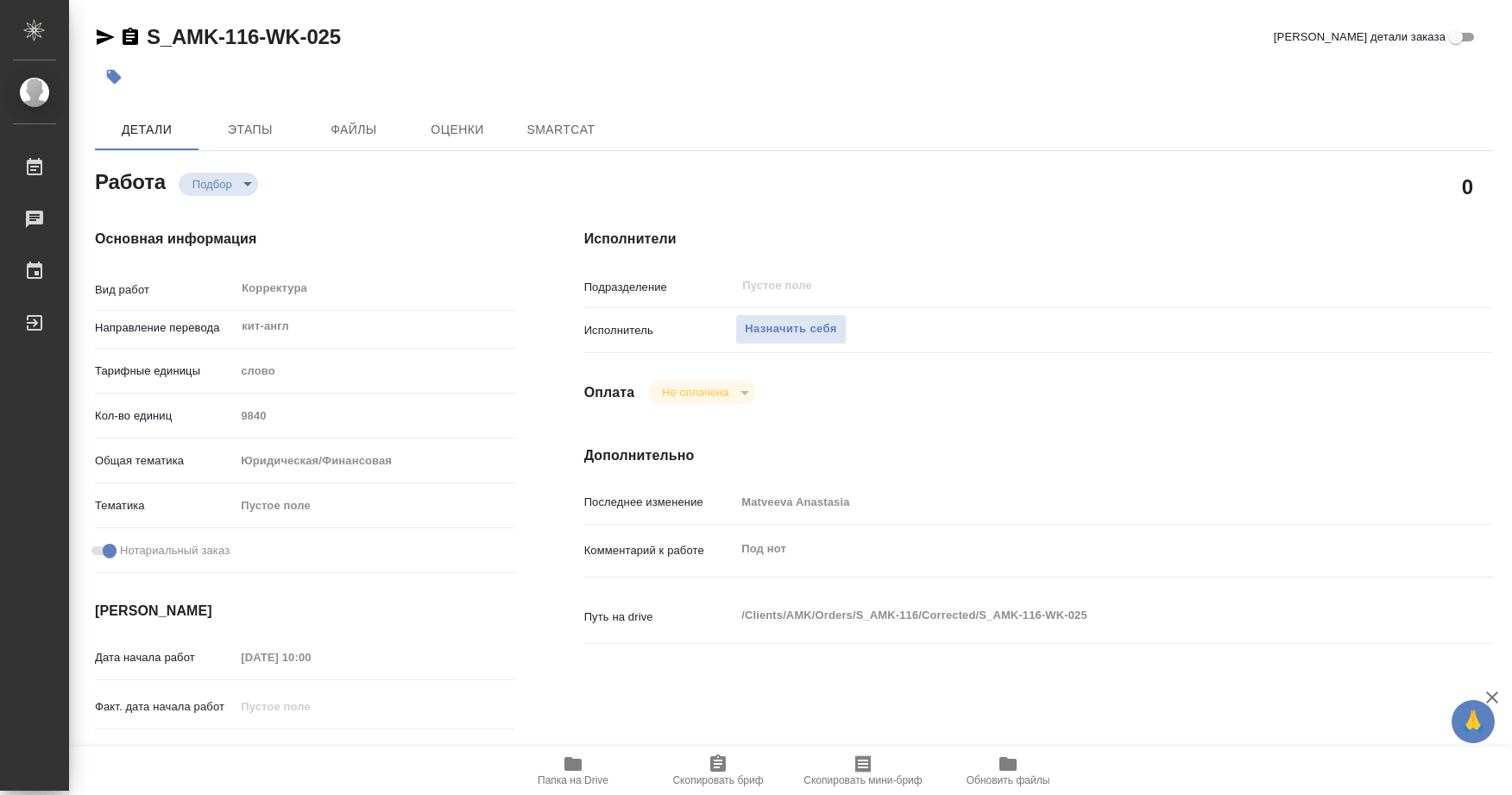
type textarea "x"
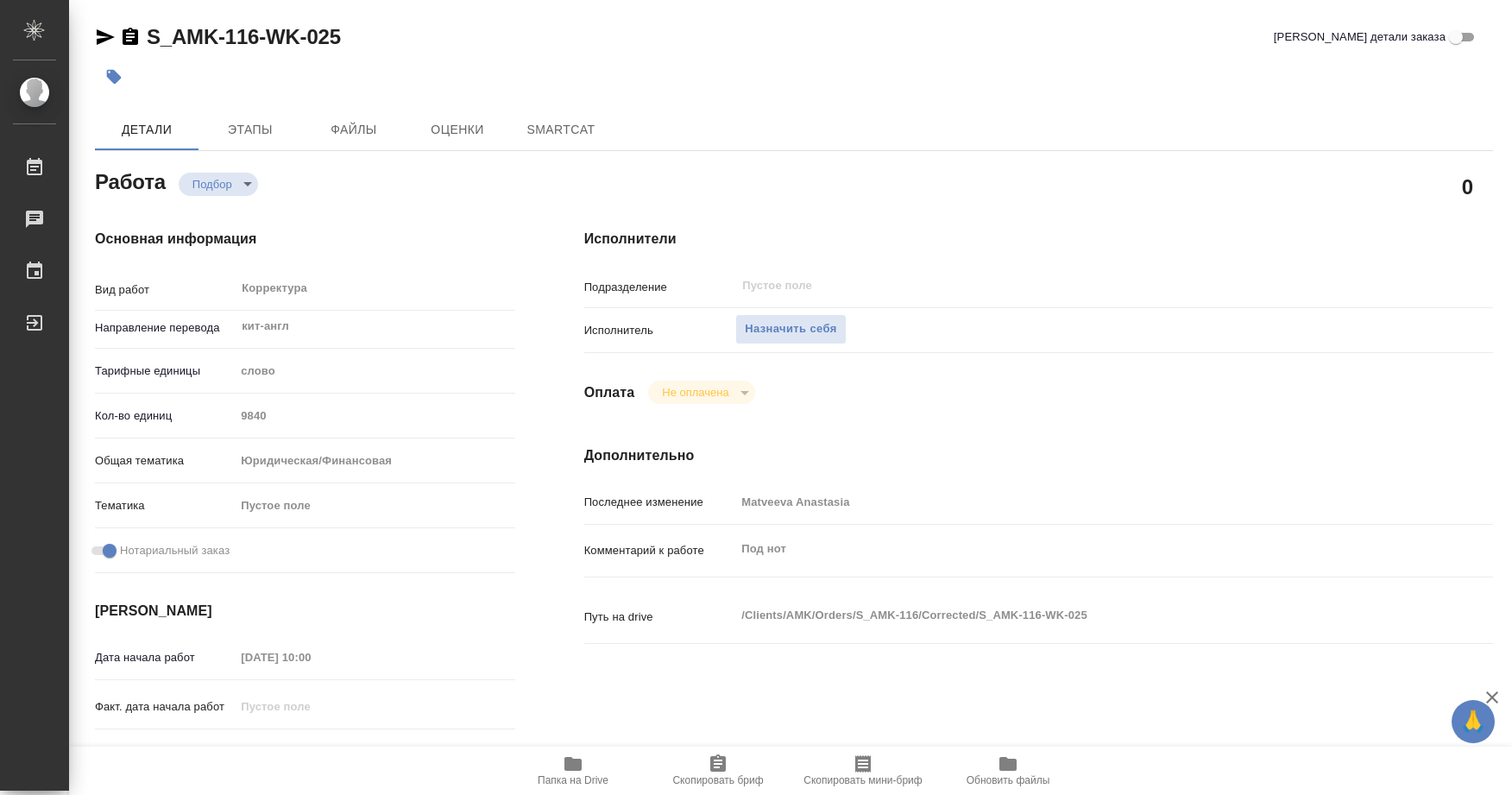
type textarea "x"
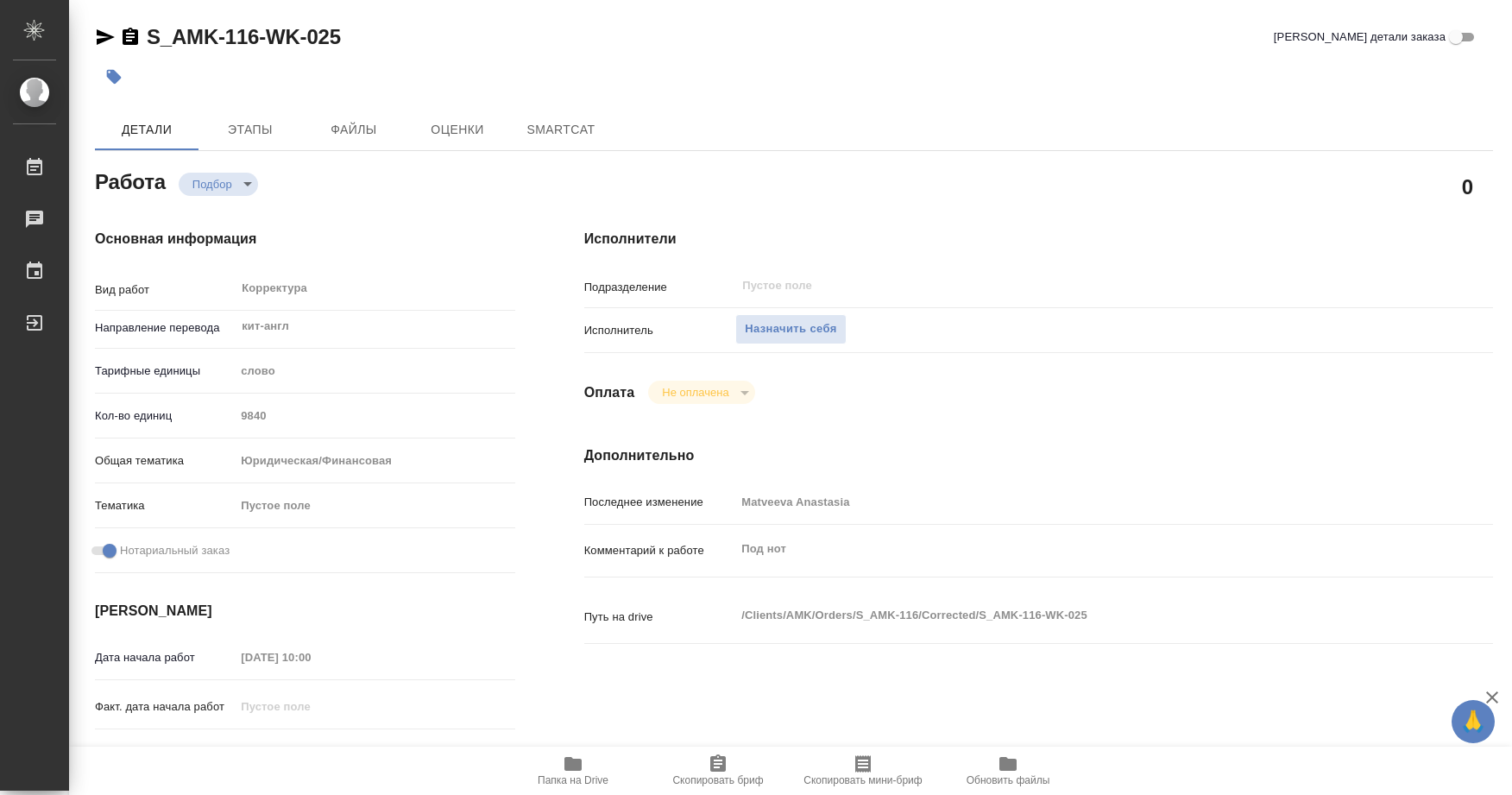
type textarea "x"
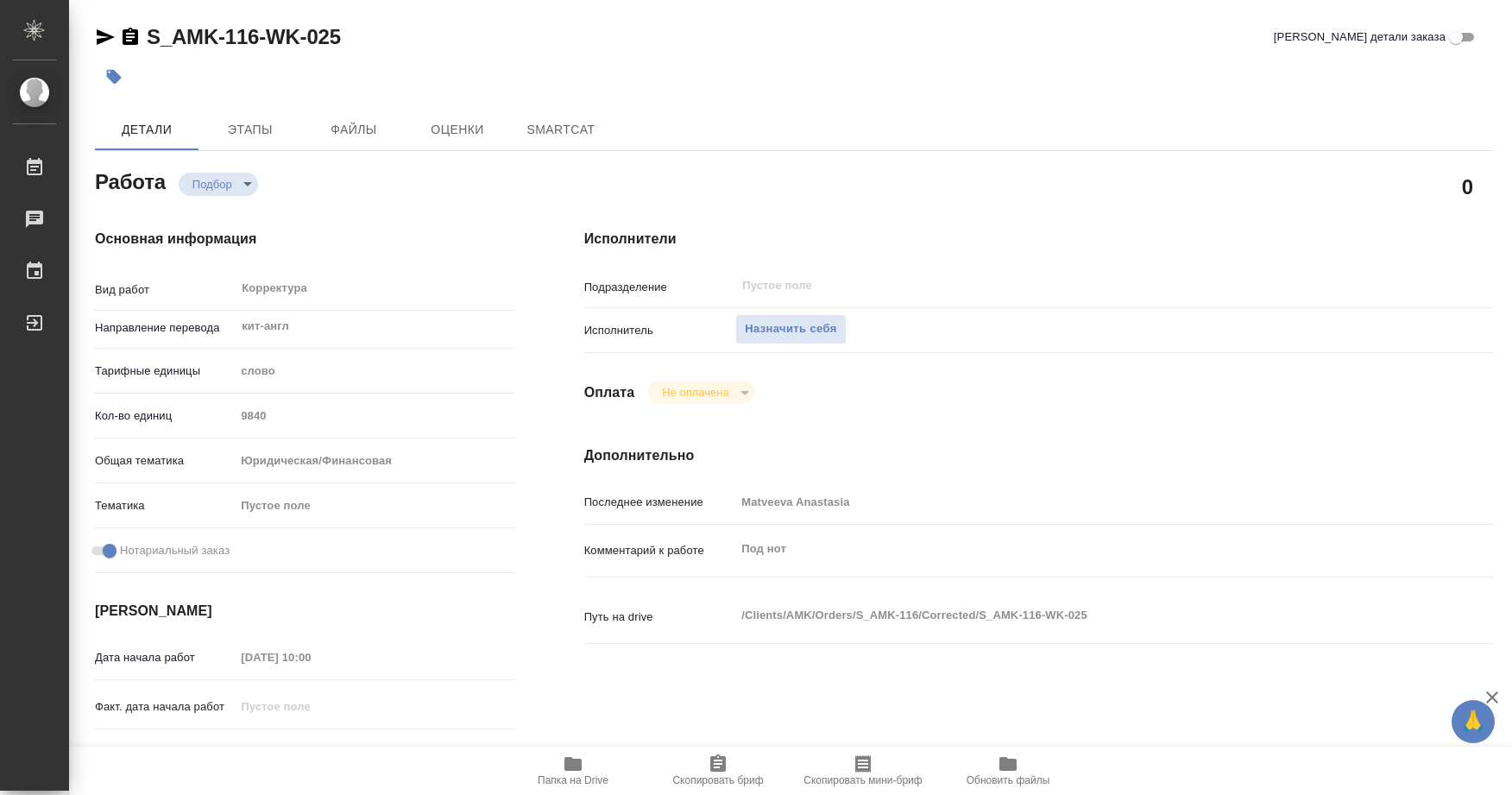
type textarea "x"
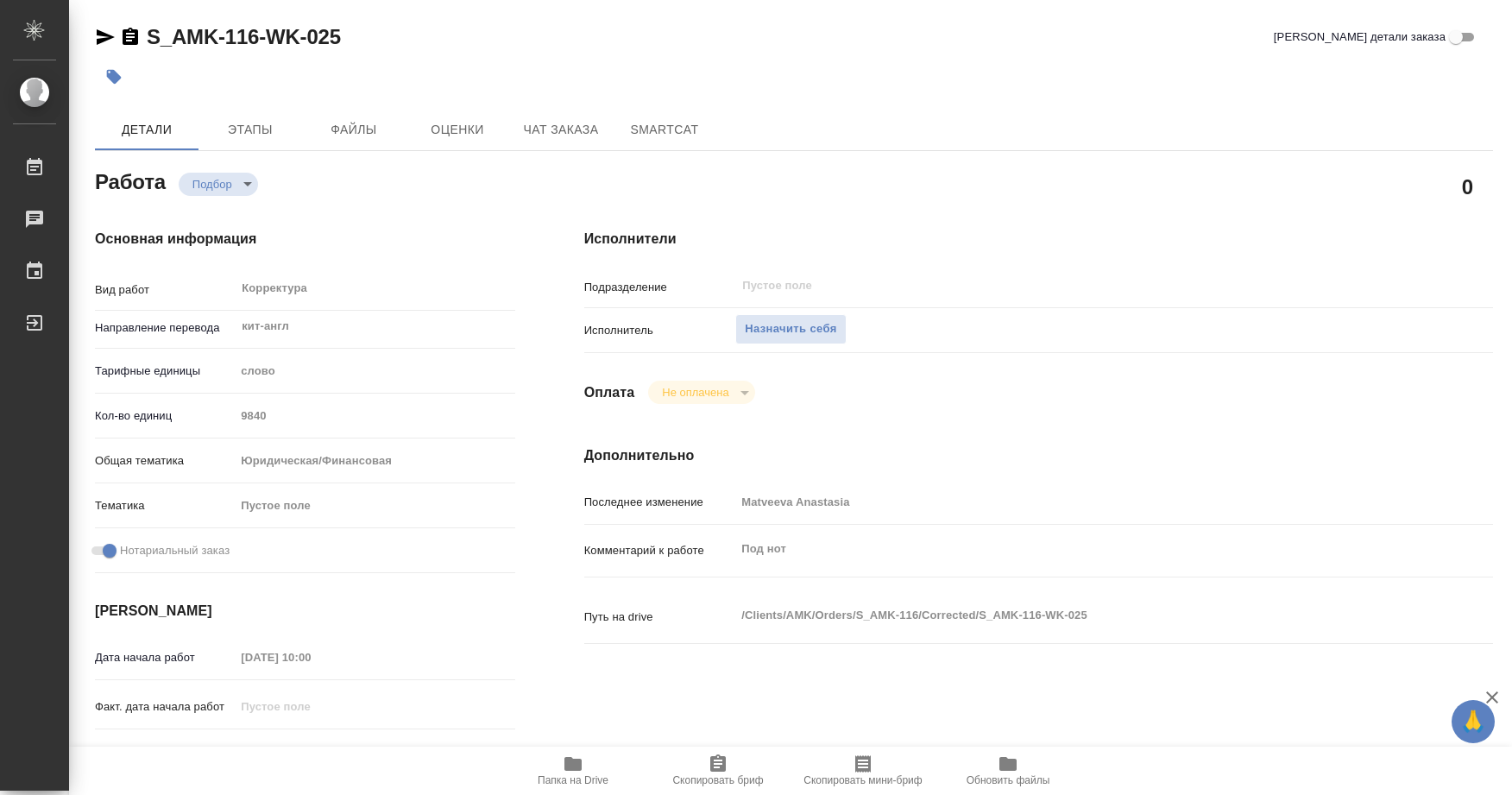
type textarea "x"
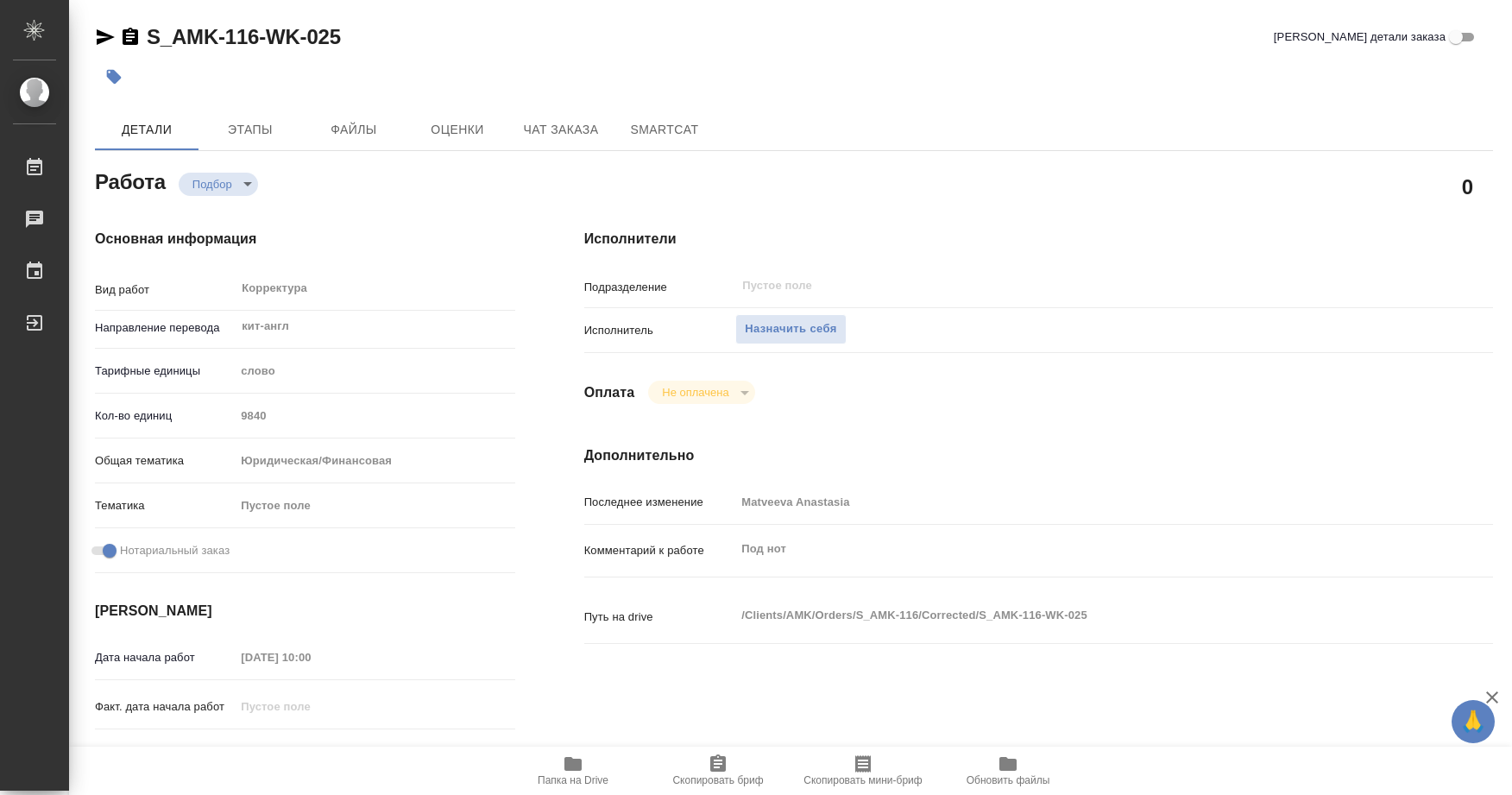
type textarea "x"
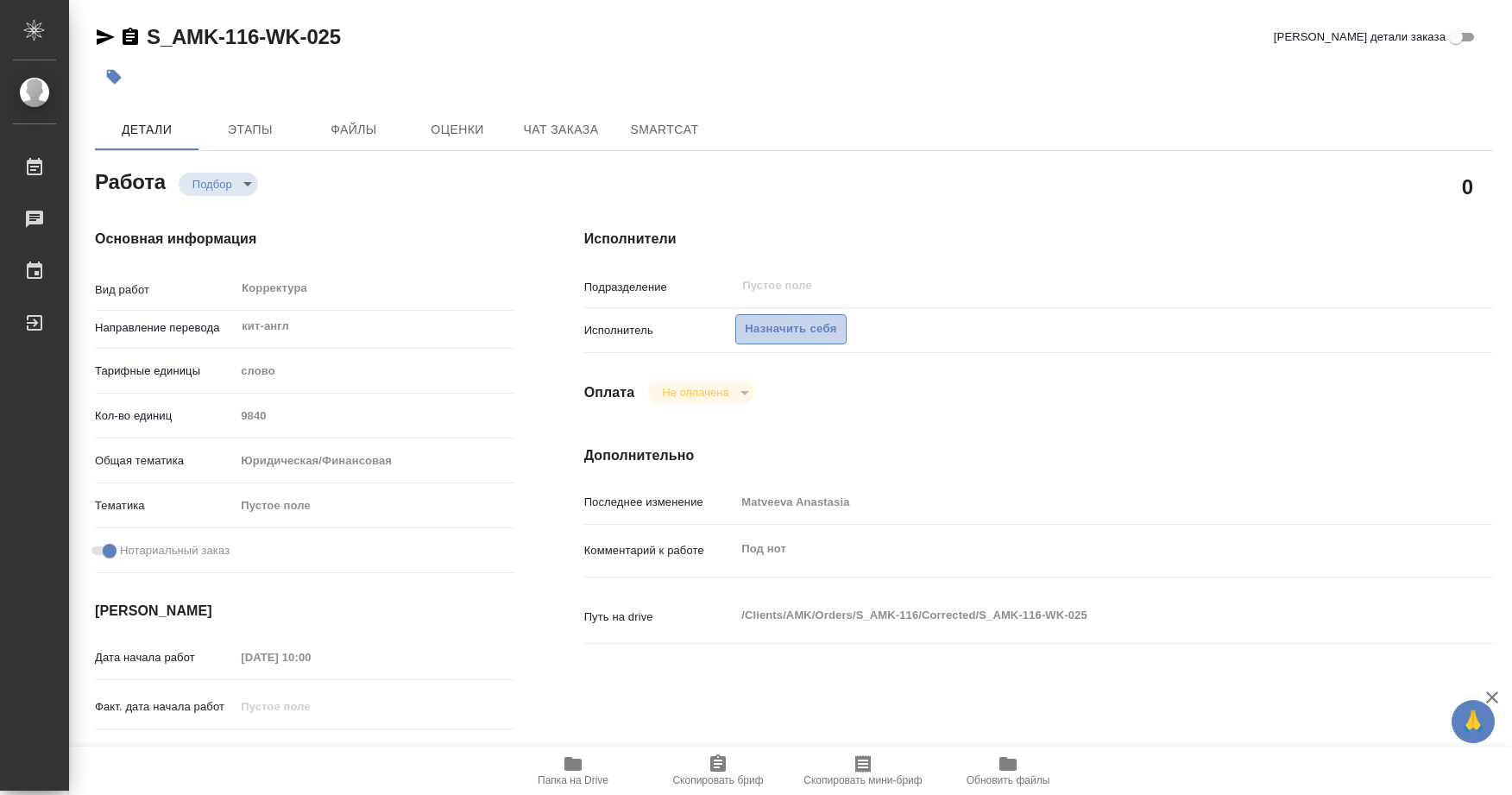
click at [814, 341] on button "Назначить себя" at bounding box center [791, 329] width 111 height 30
type textarea "x"
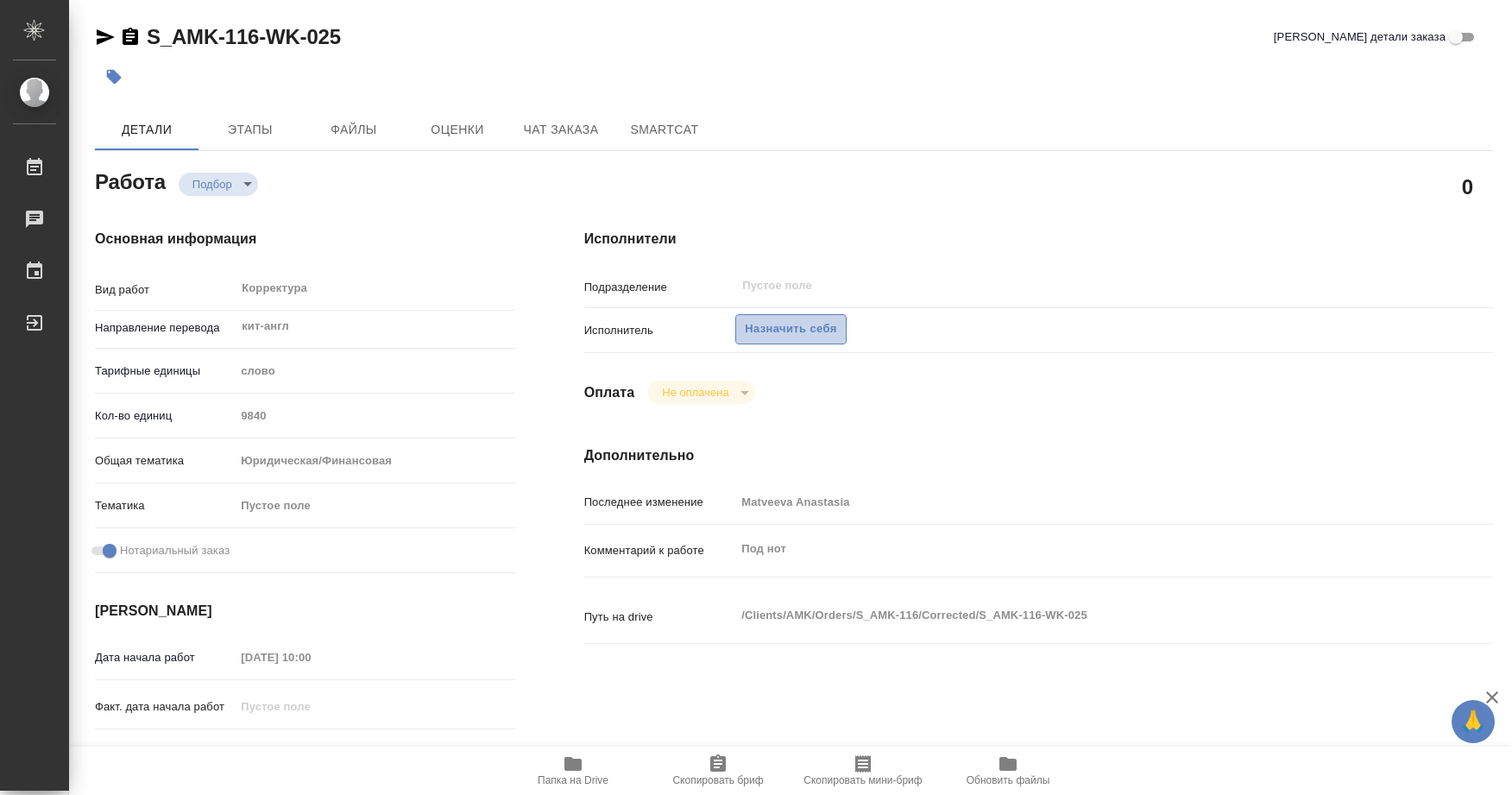
type textarea "x"
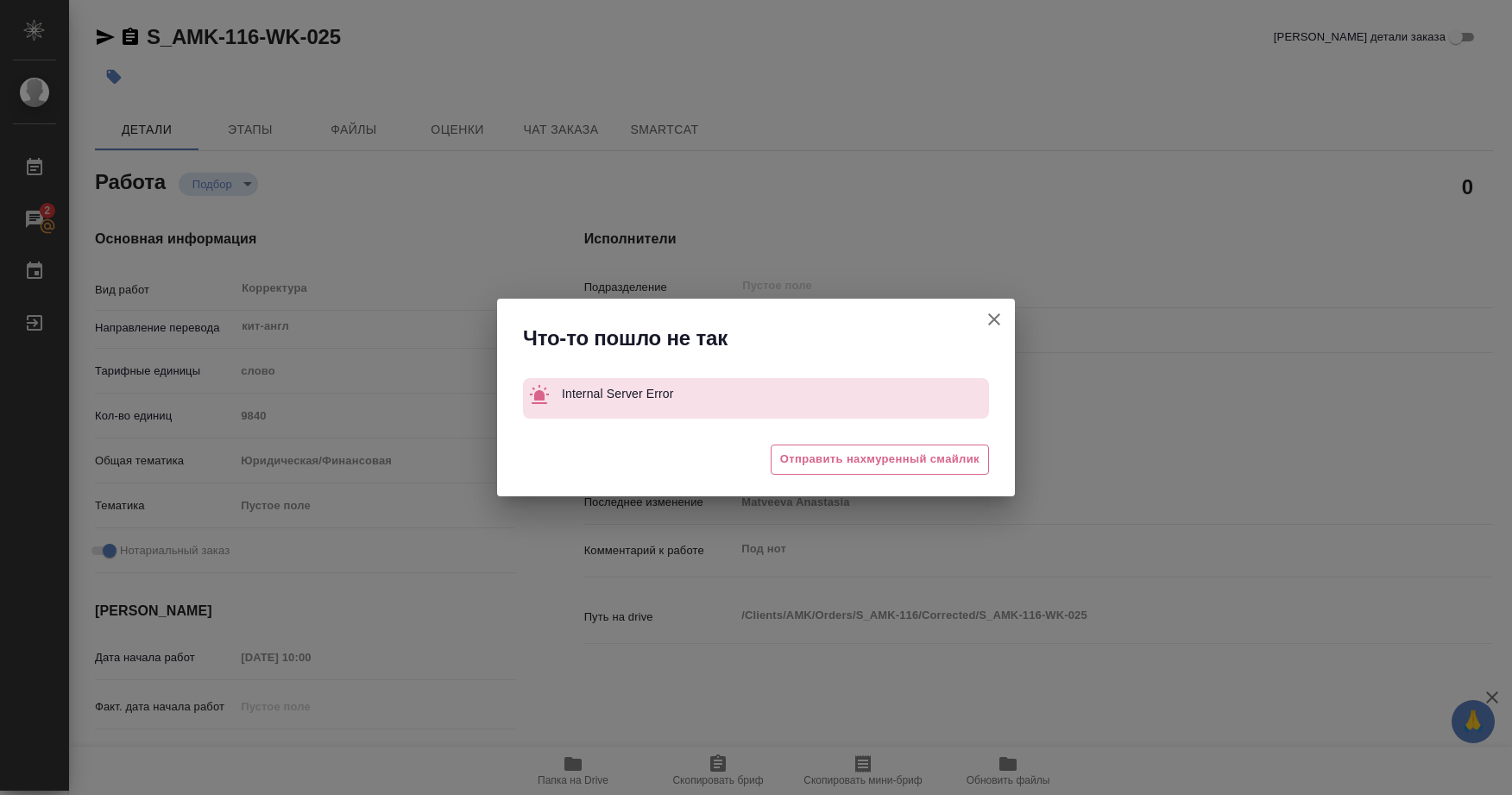
drag, startPoint x: 997, startPoint y: 315, endPoint x: 892, endPoint y: 241, distance: 128.5
click at [997, 317] on icon "button" at bounding box center [994, 319] width 20 height 20
type textarea "x"
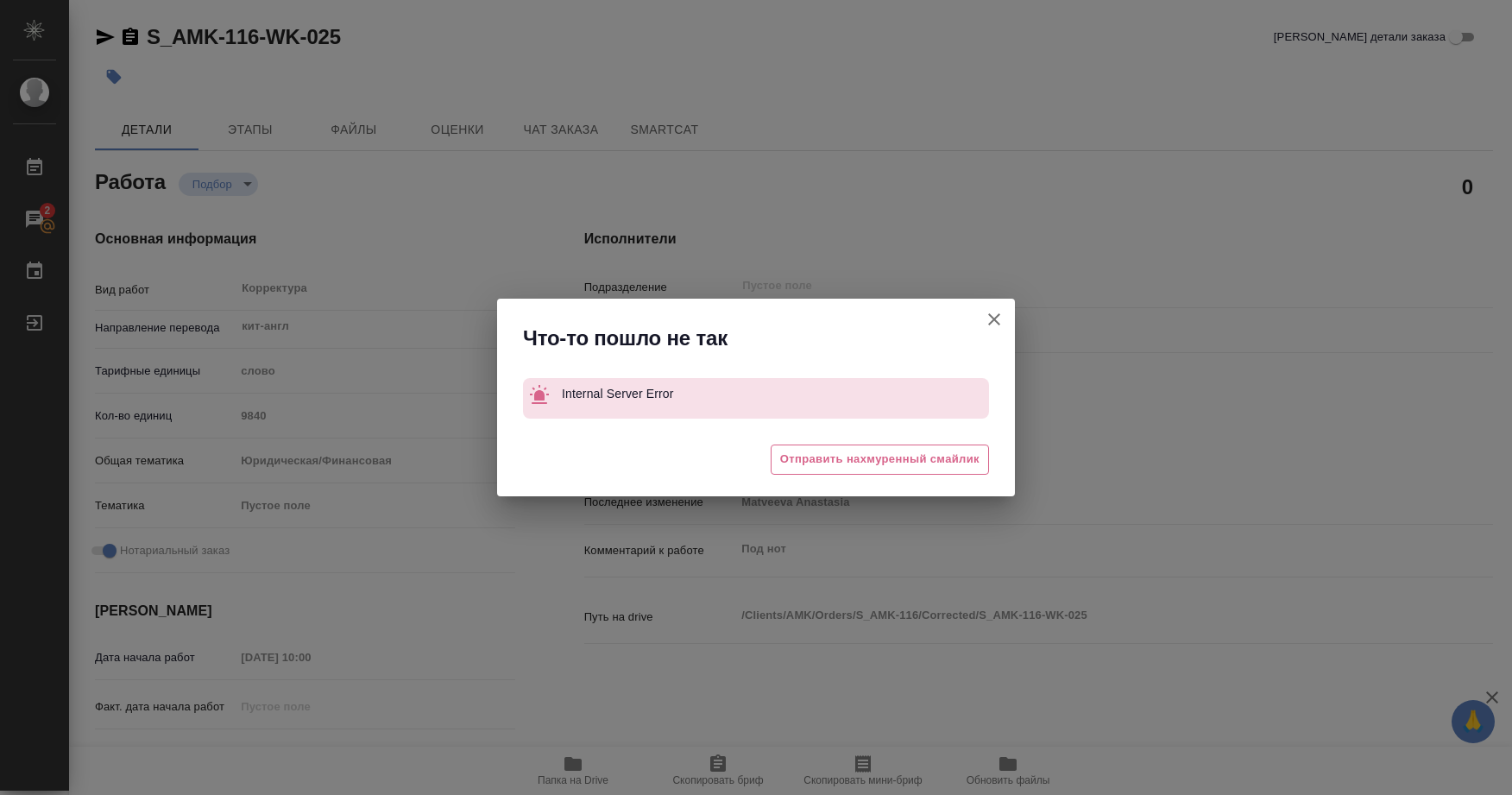
type textarea "x"
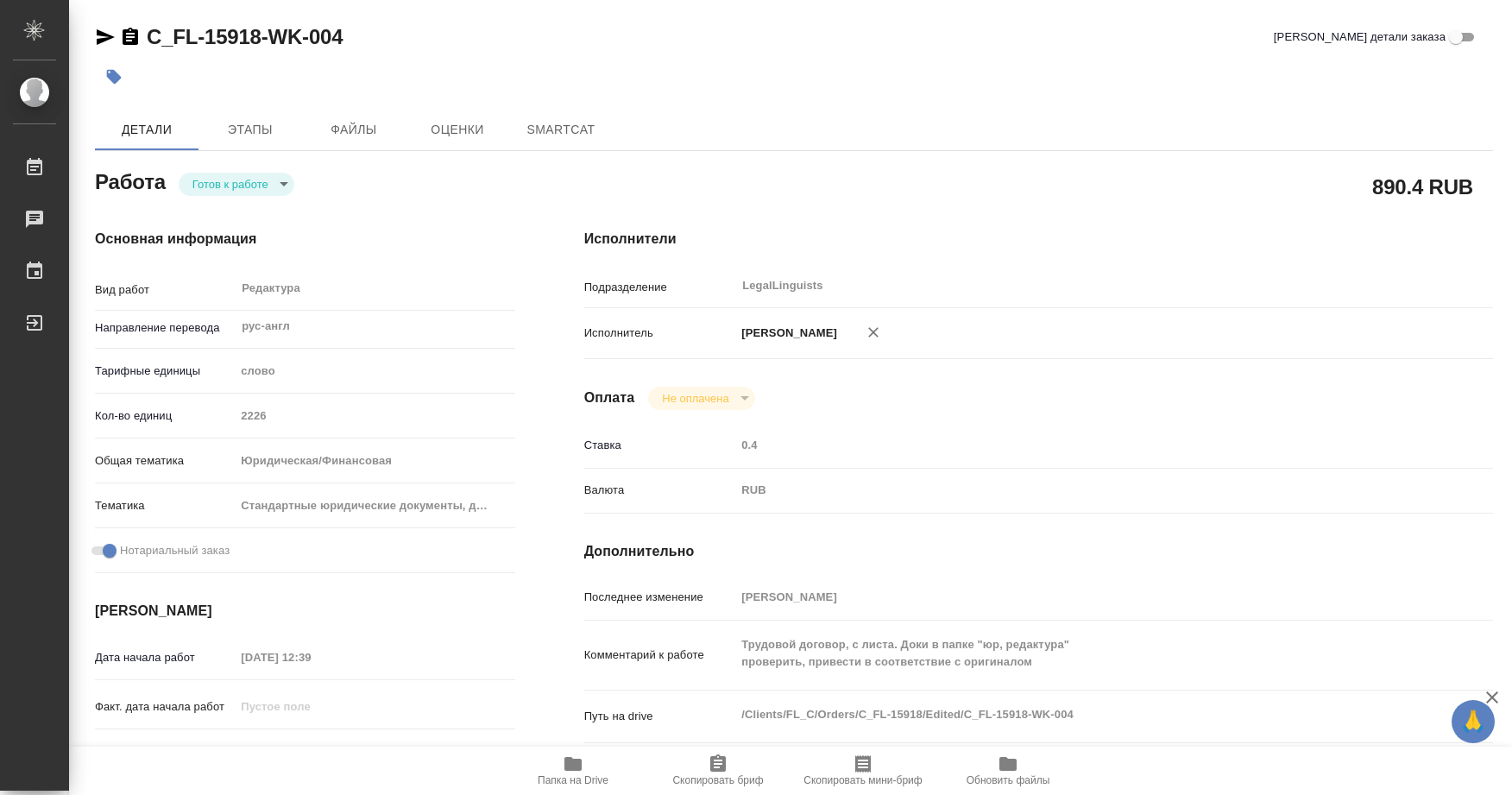
type textarea "x"
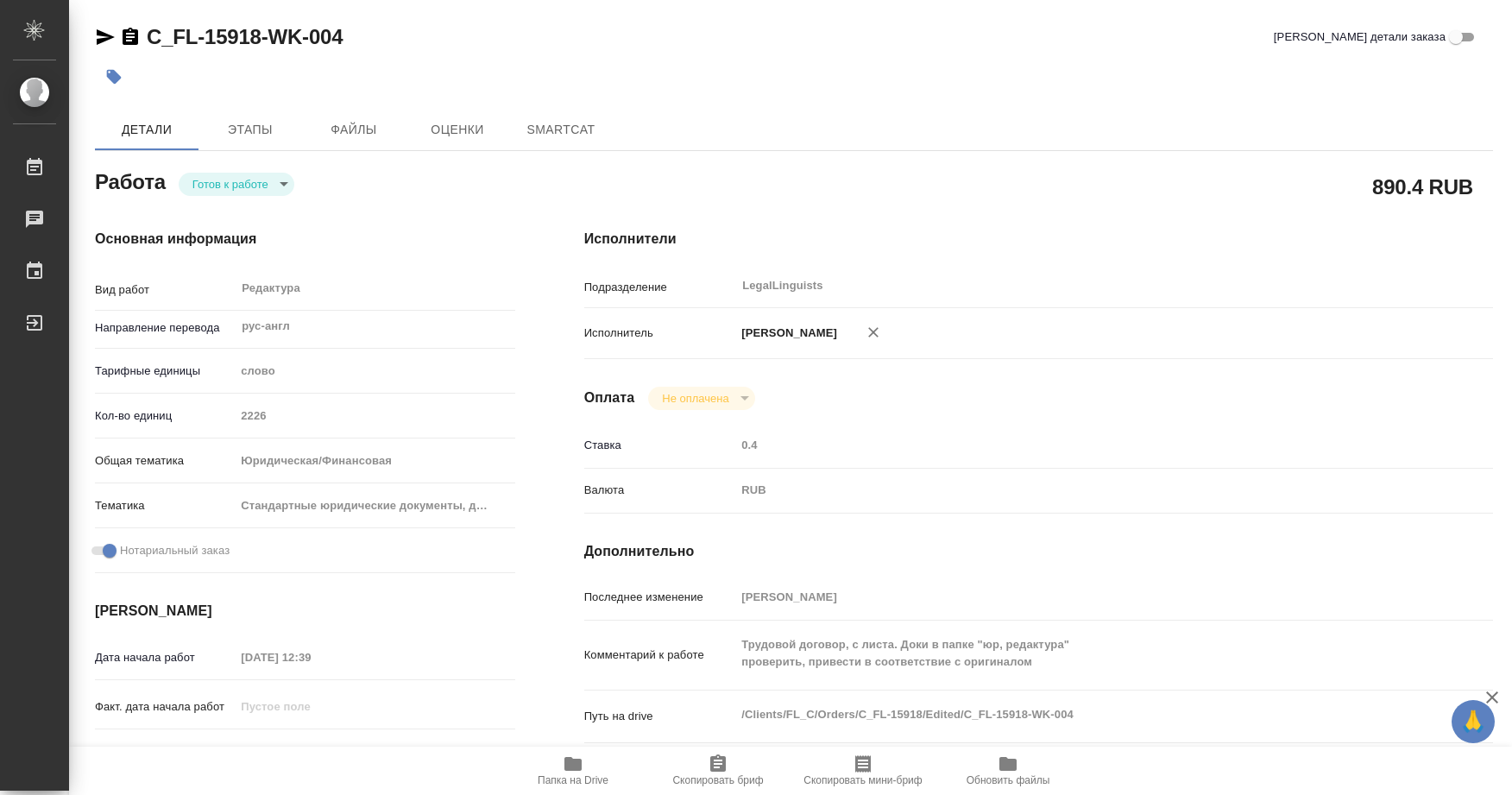
type textarea "x"
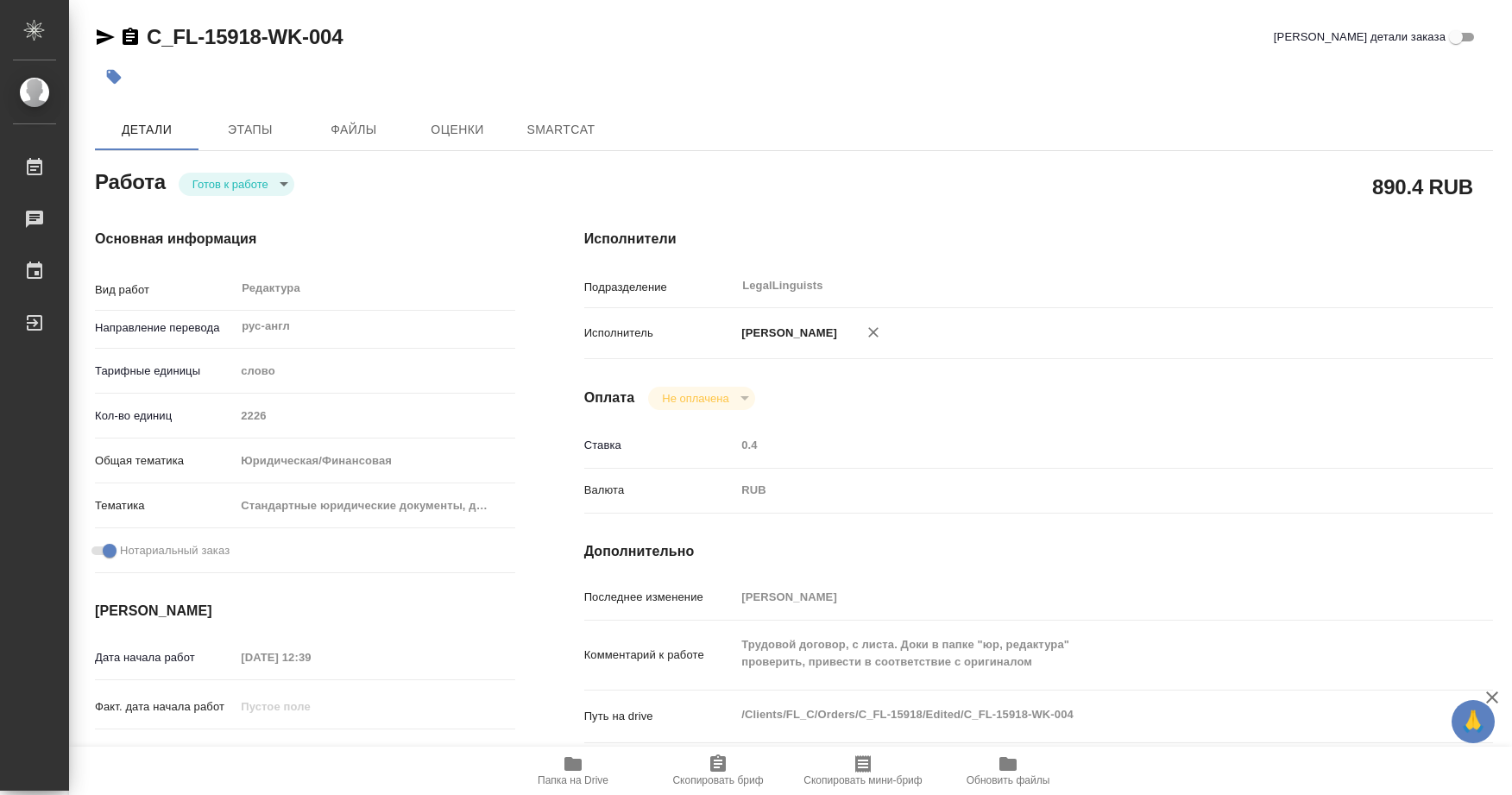
type textarea "x"
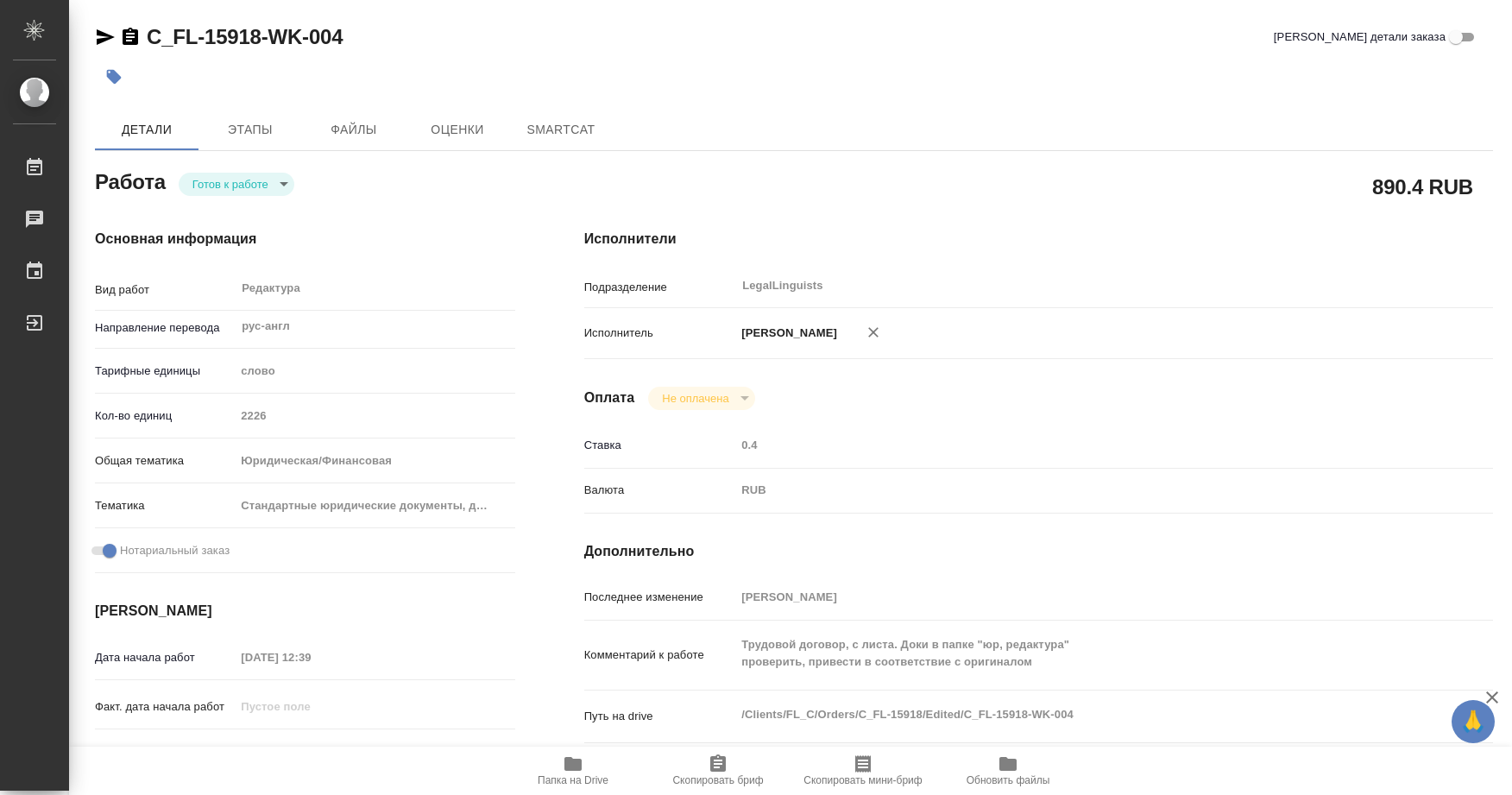
type textarea "x"
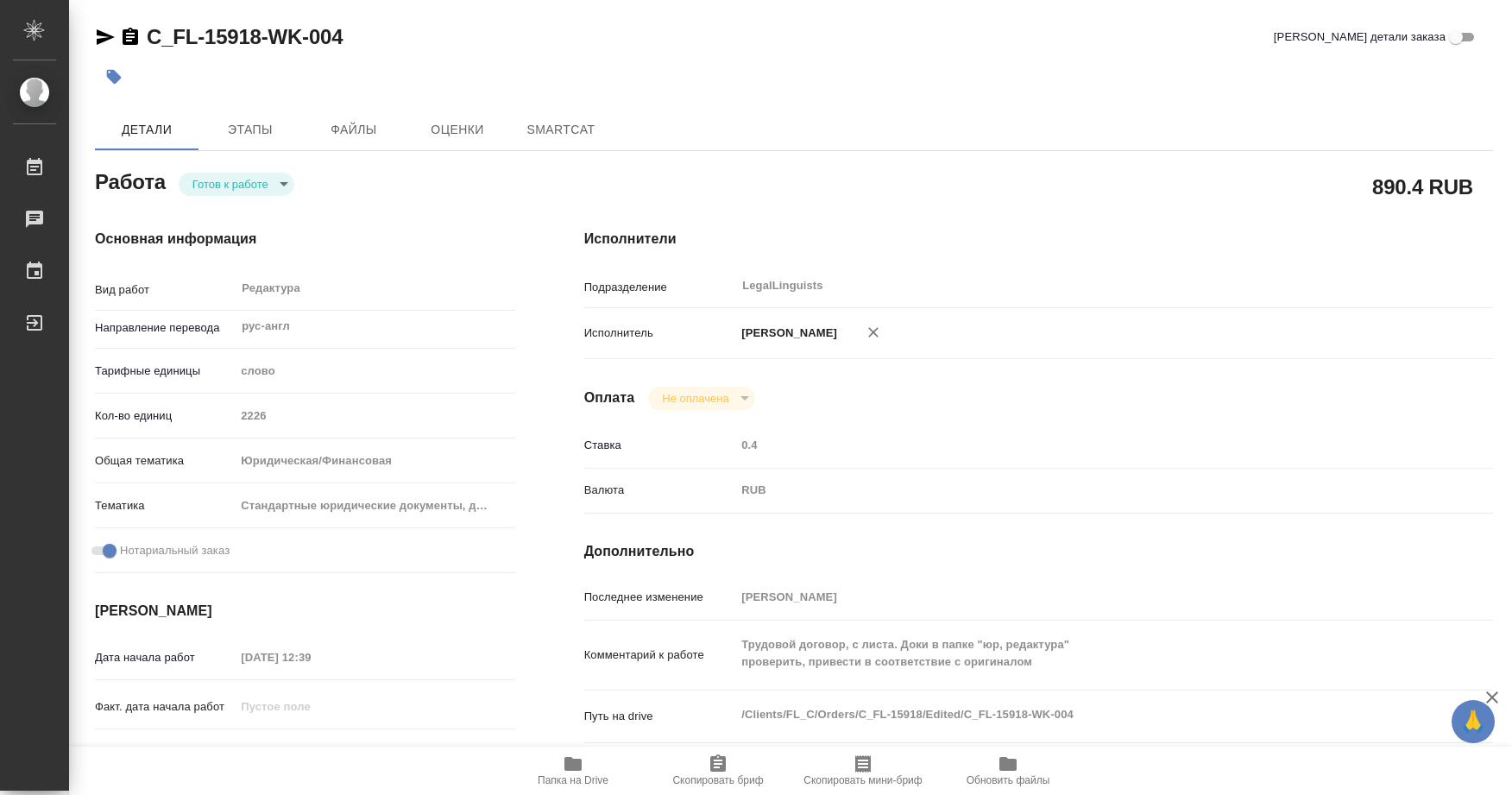
type textarea "x"
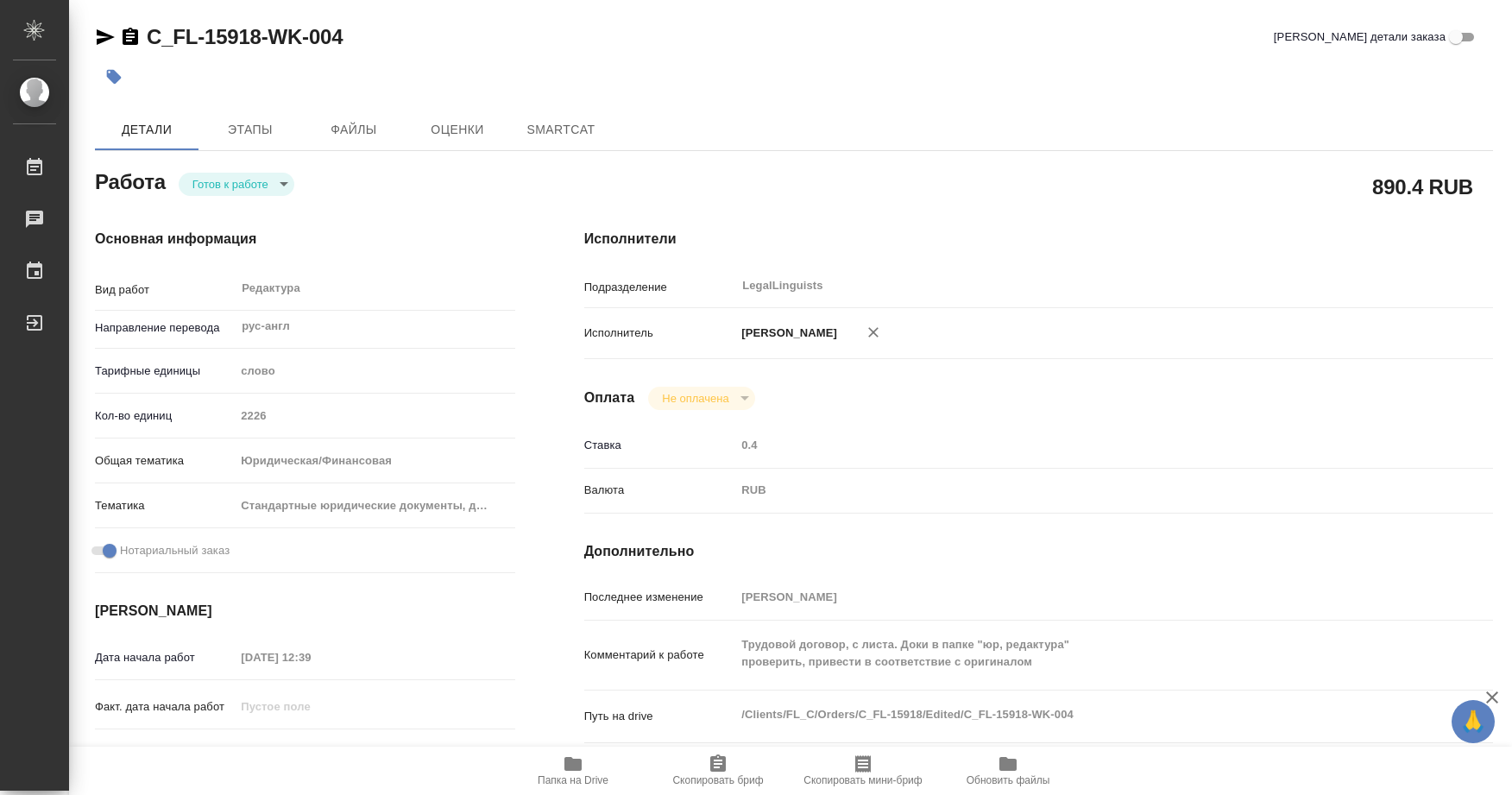
type textarea "x"
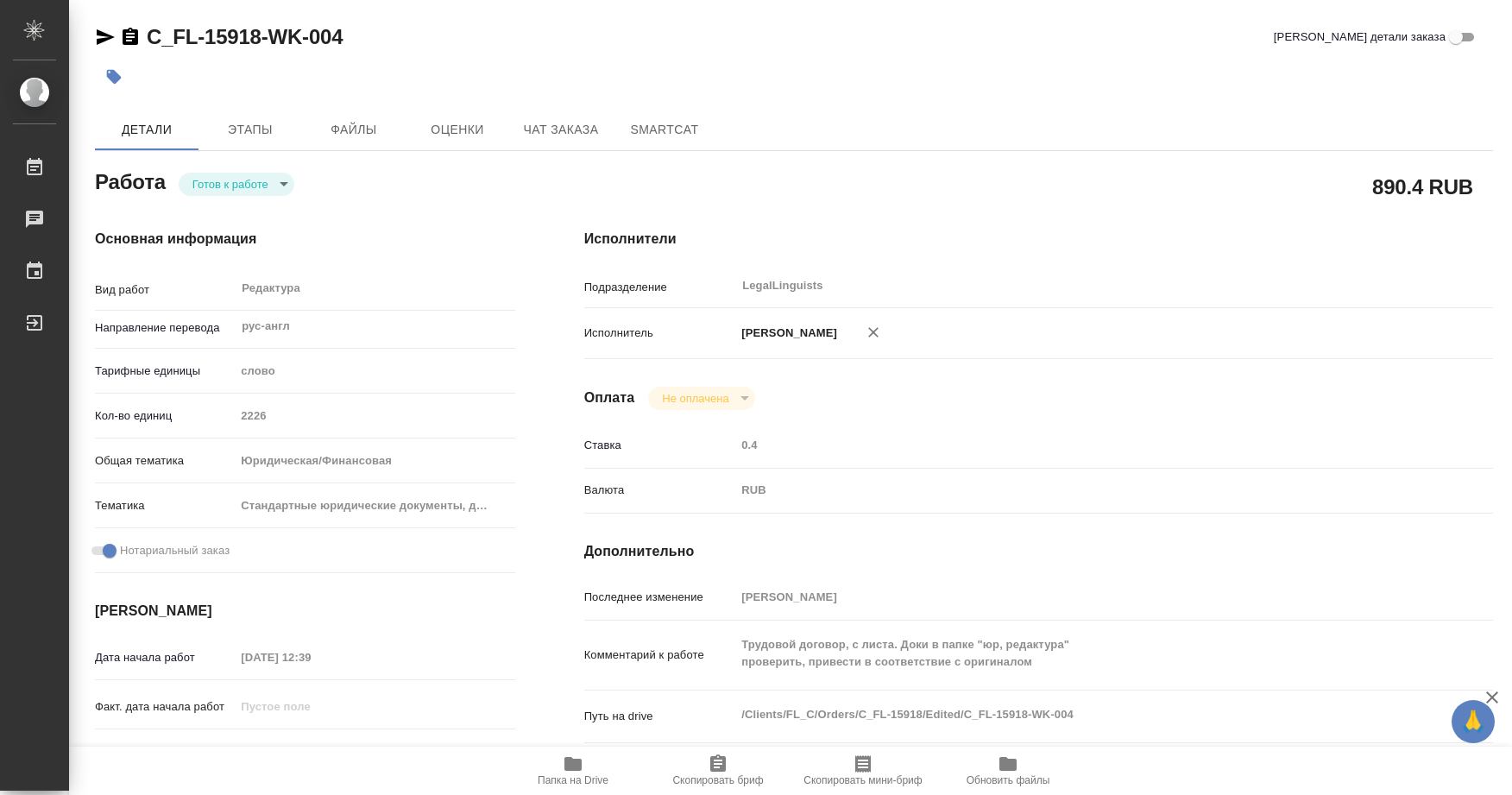
type textarea "x"
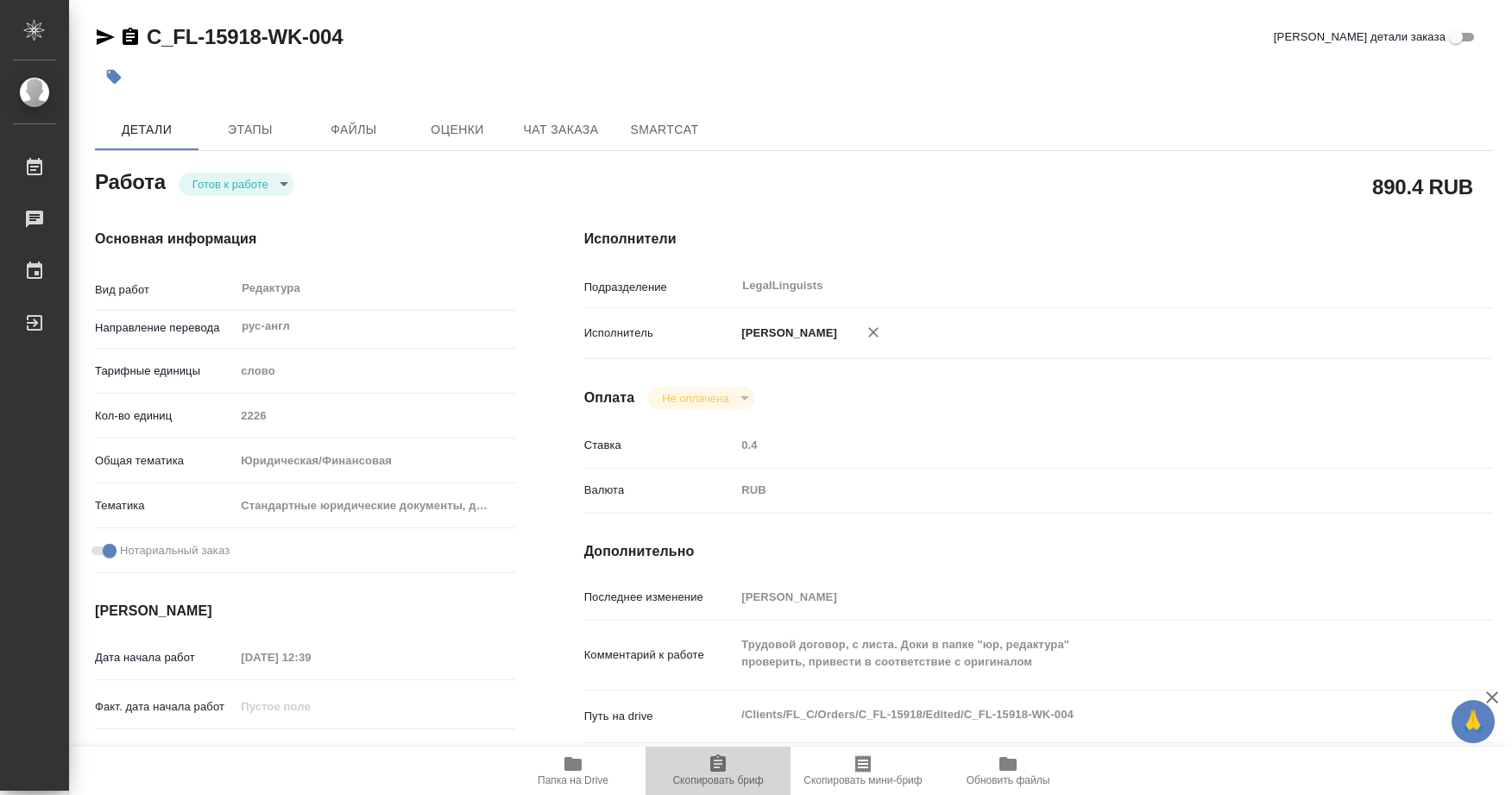
click at [732, 761] on span "Скопировать бриф" at bounding box center [718, 770] width 125 height 33
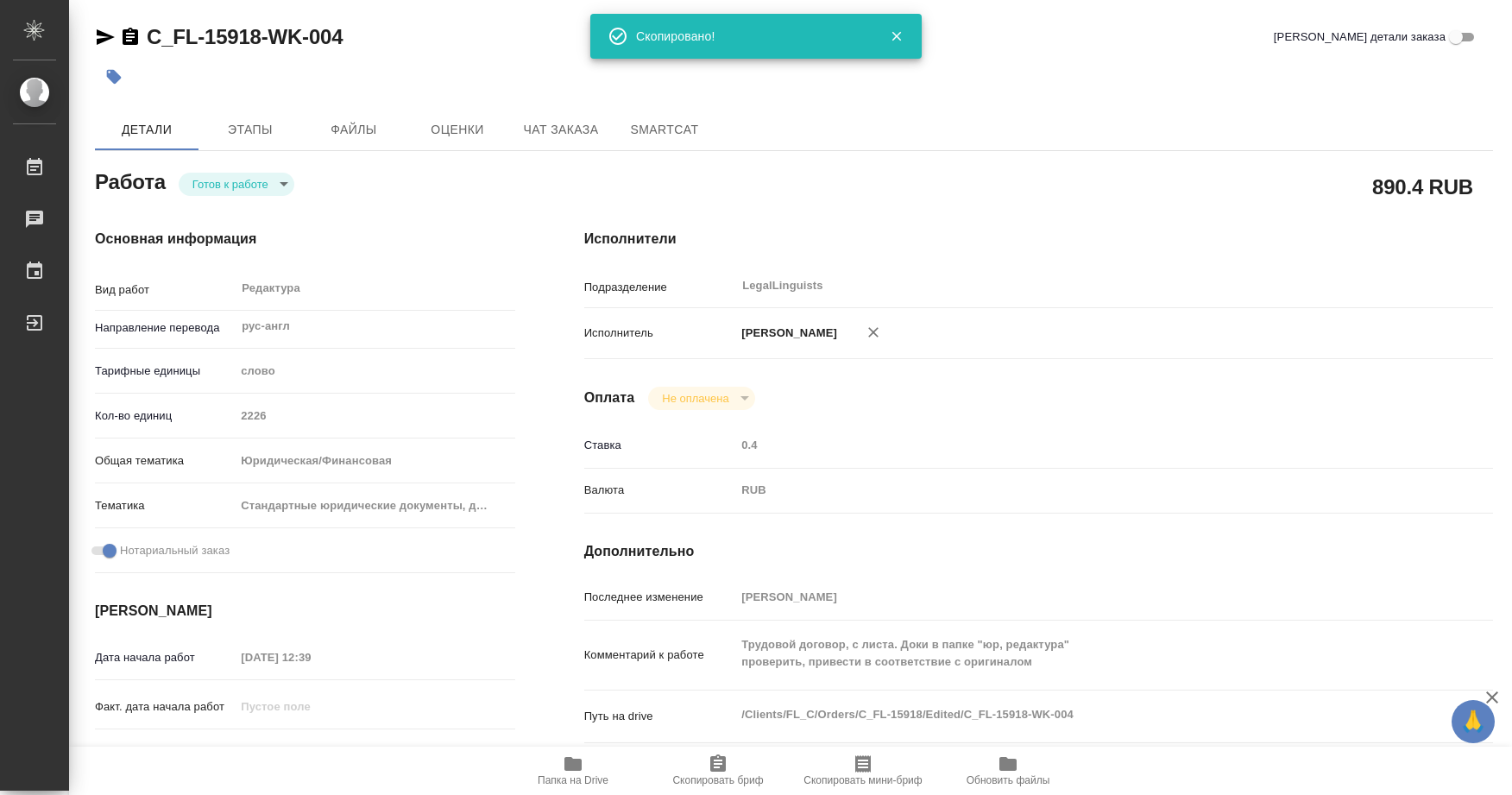
type textarea "x"
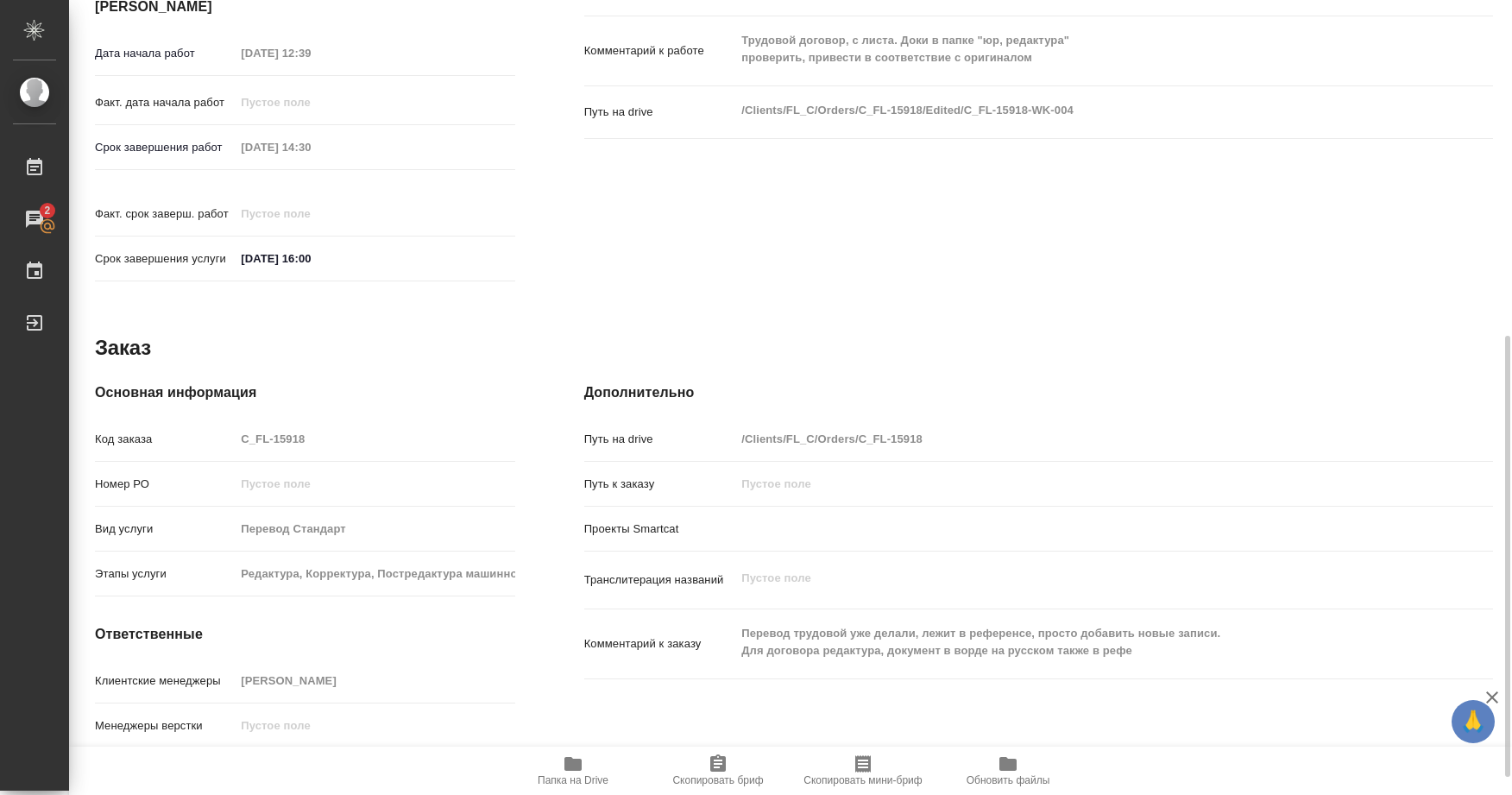
scroll to position [636, 0]
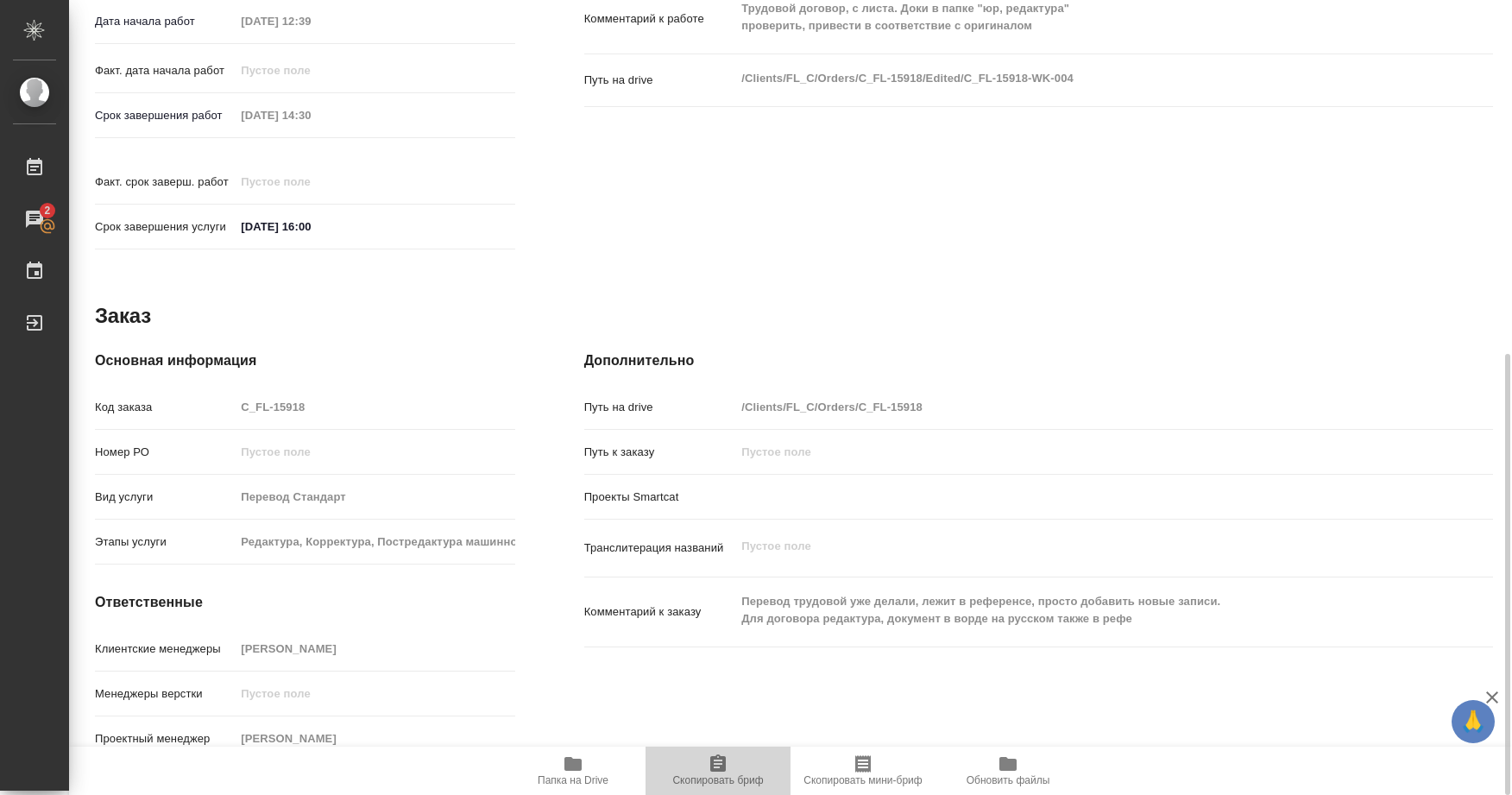
click at [716, 764] on icon "button" at bounding box center [718, 764] width 20 height 20
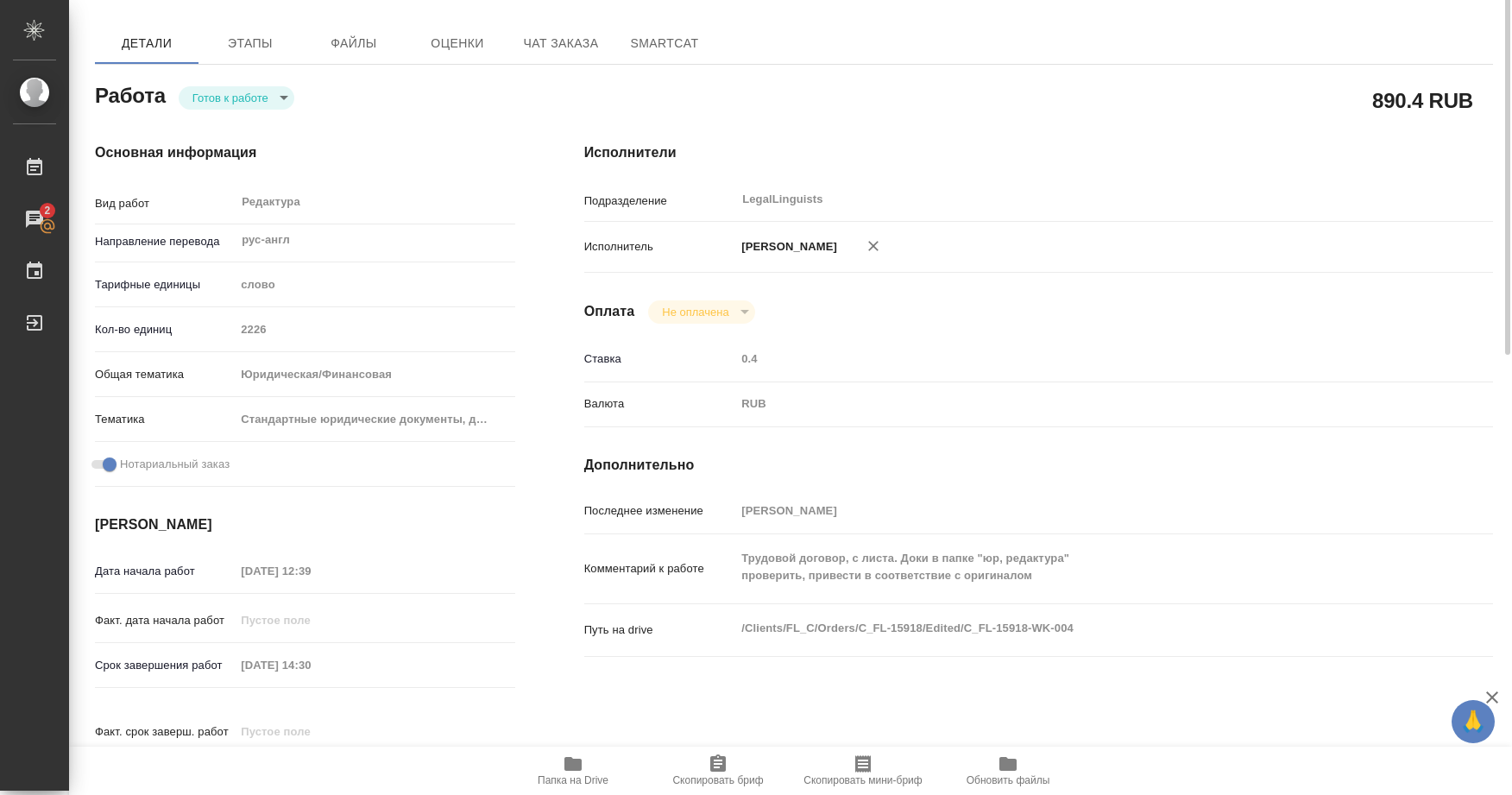
scroll to position [173, 0]
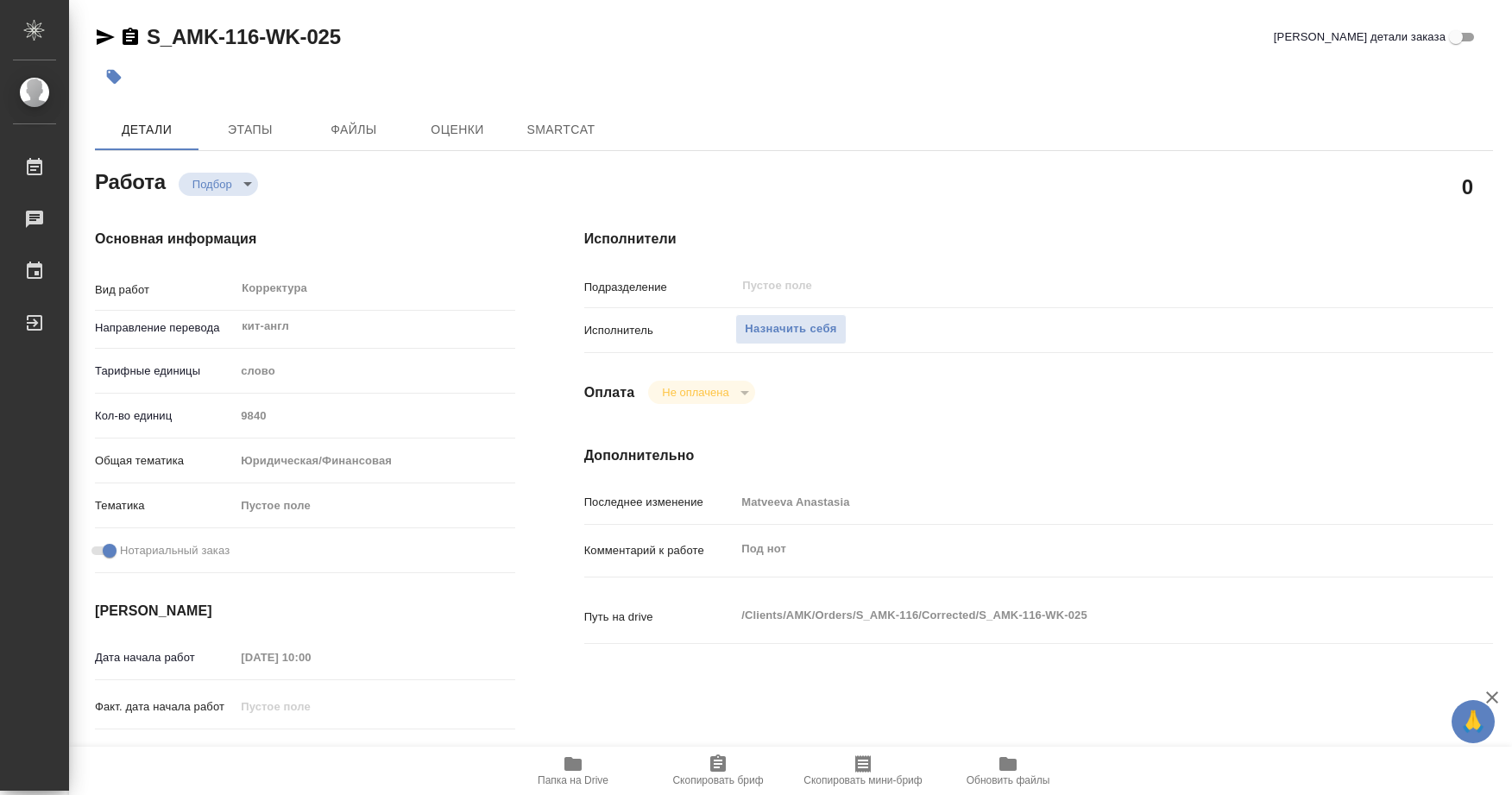
type textarea "x"
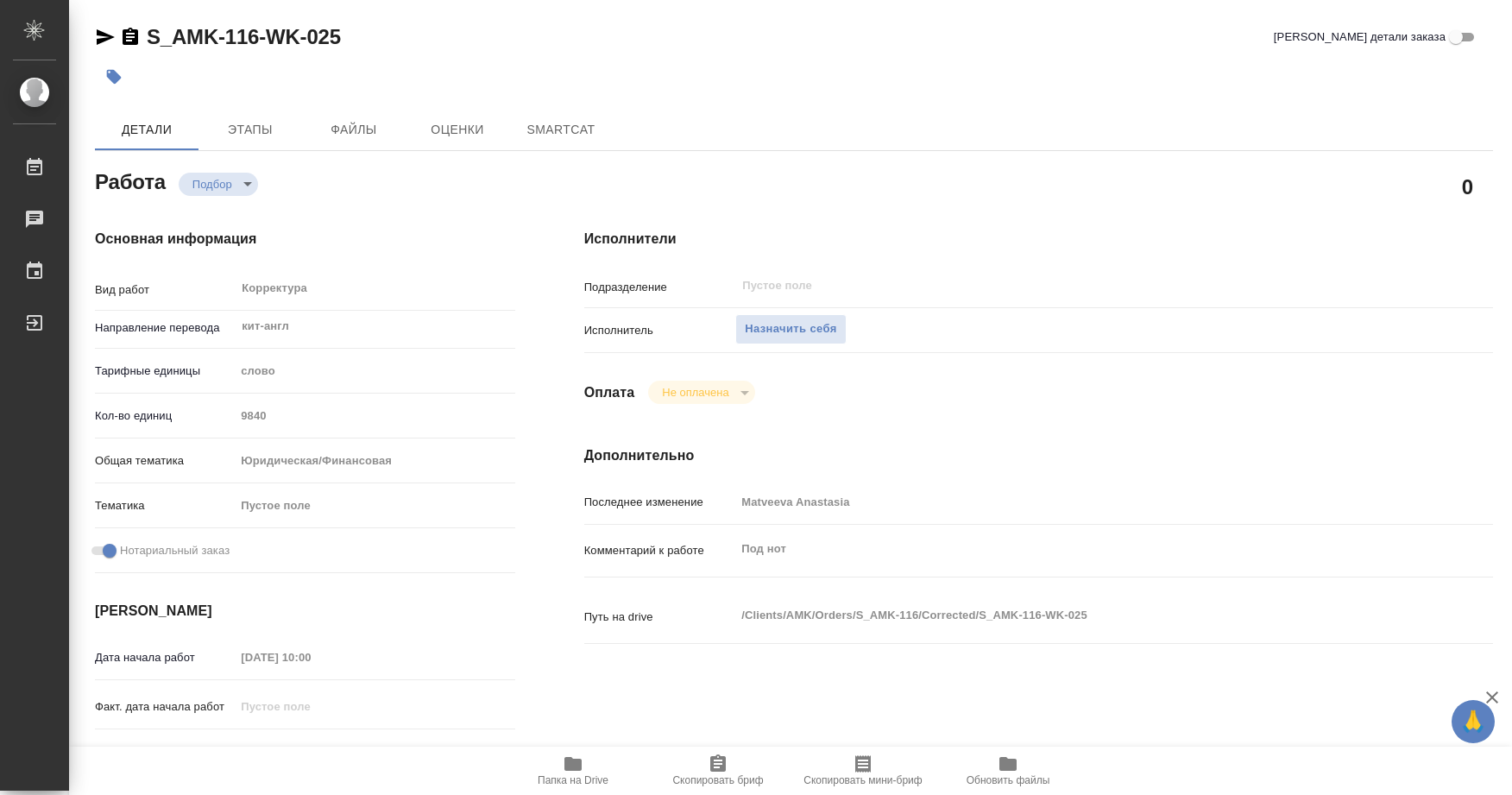
type textarea "x"
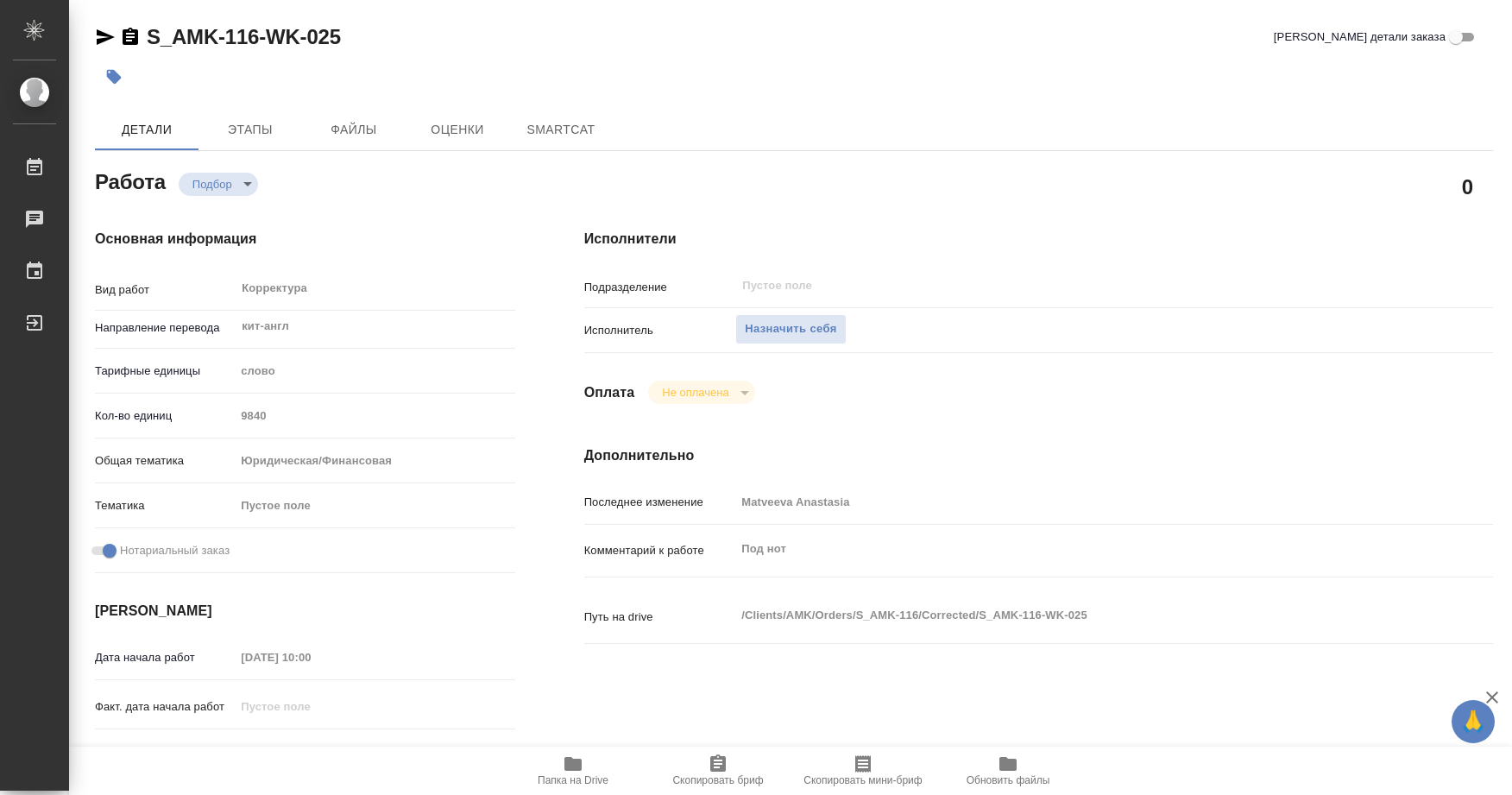
type textarea "x"
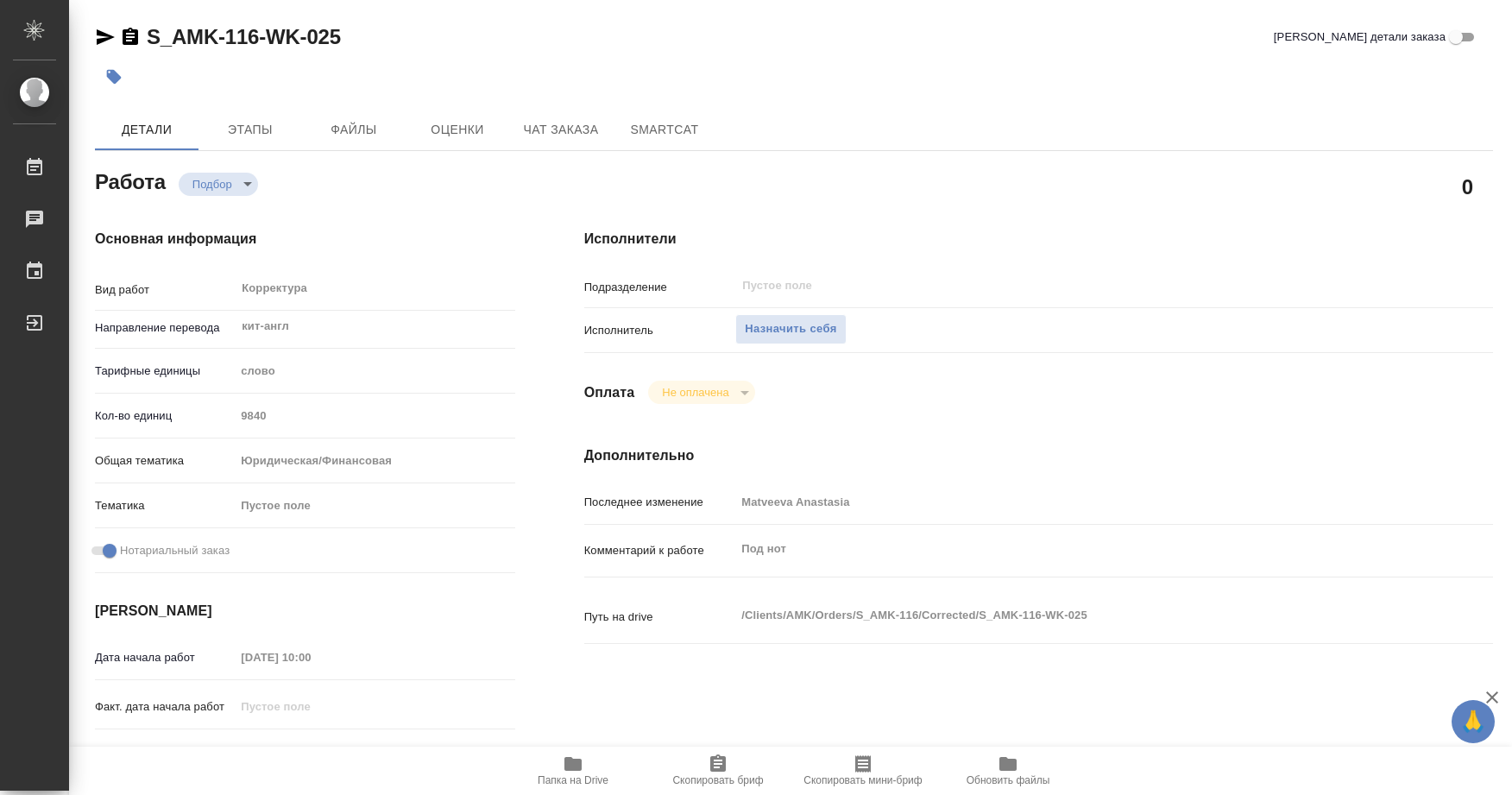
type textarea "x"
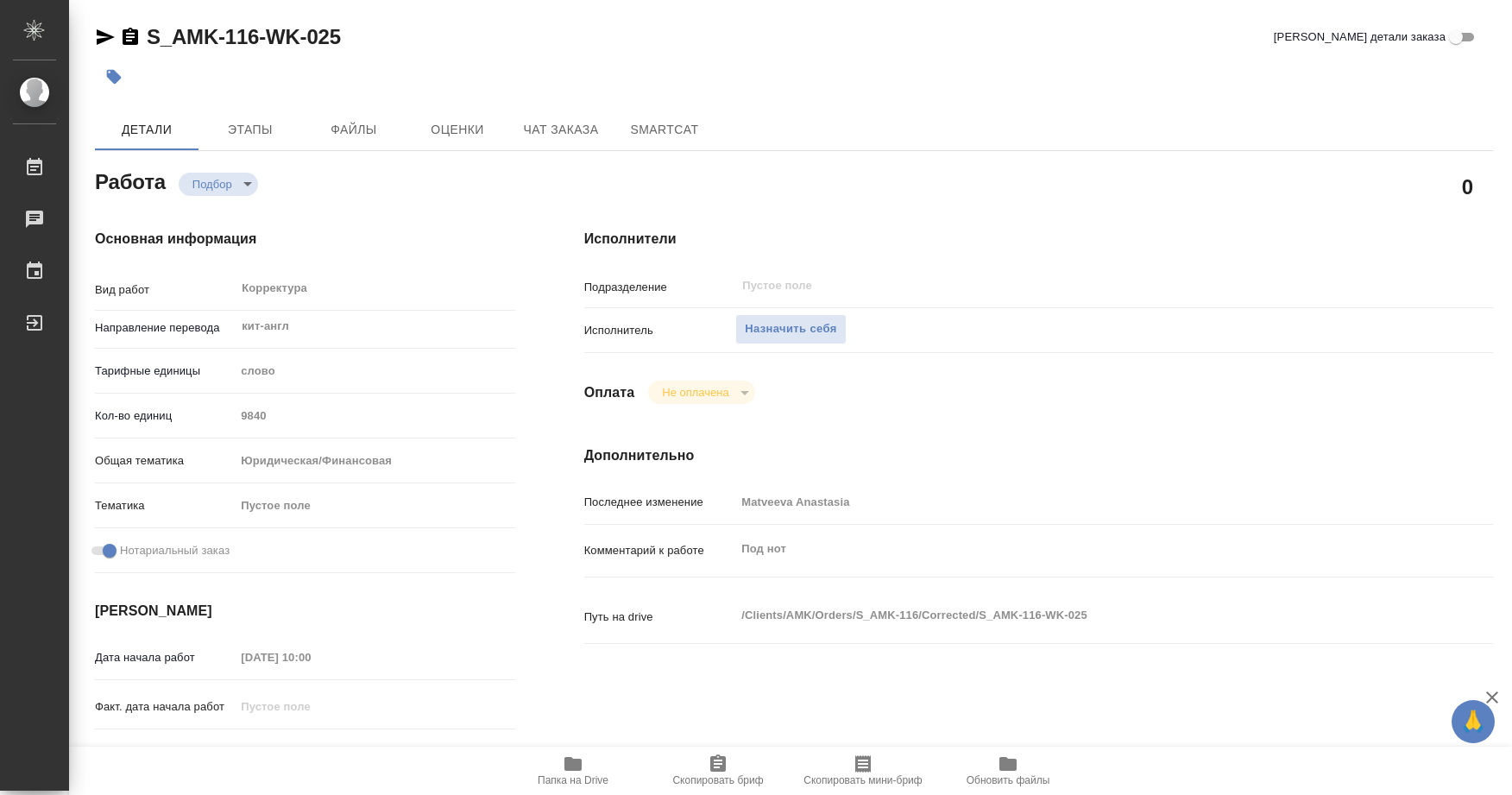
type textarea "x"
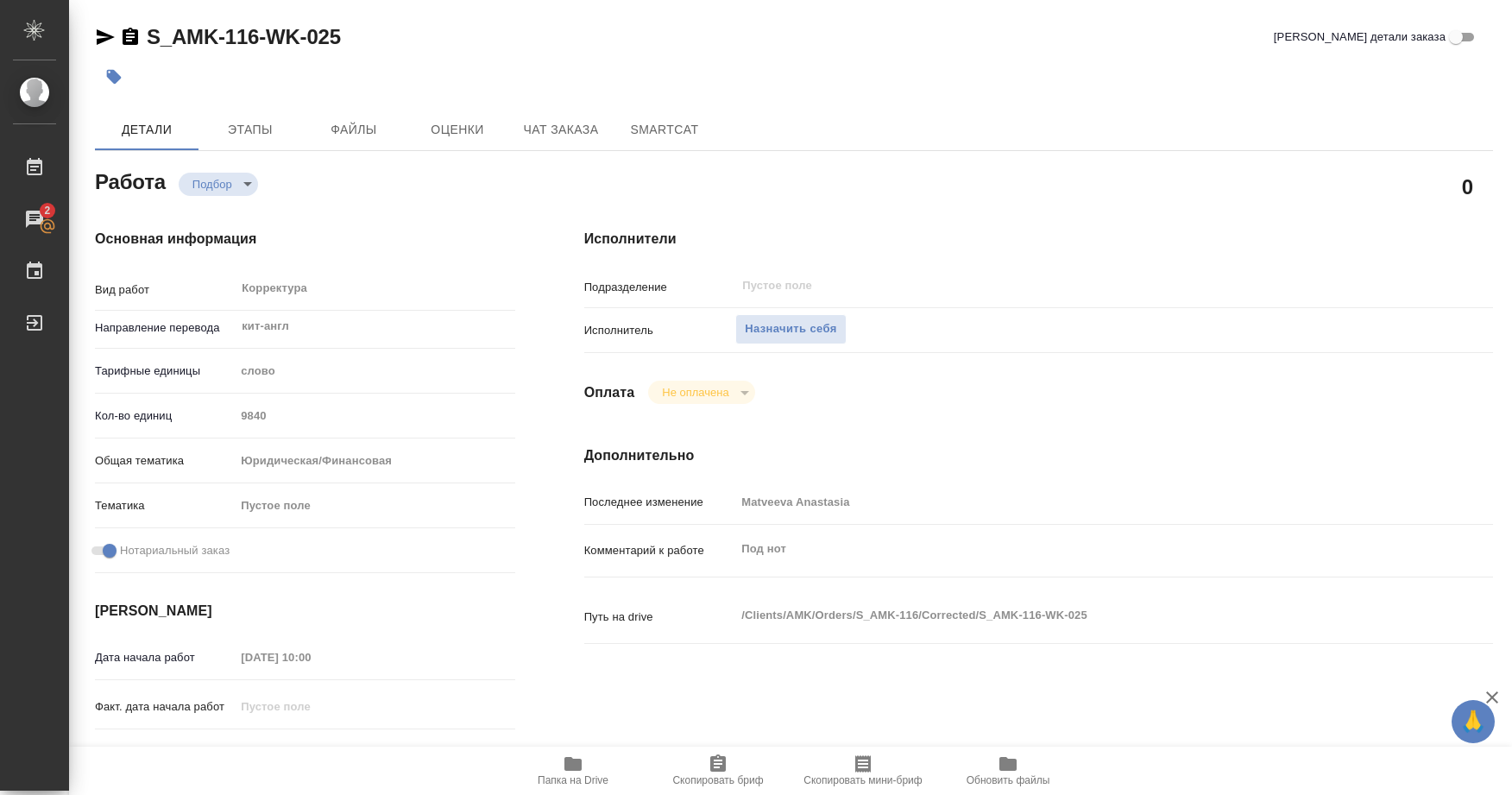
click at [577, 767] on icon "button" at bounding box center [573, 764] width 18 height 14
click at [732, 759] on span "Скопировать бриф" at bounding box center [718, 770] width 125 height 33
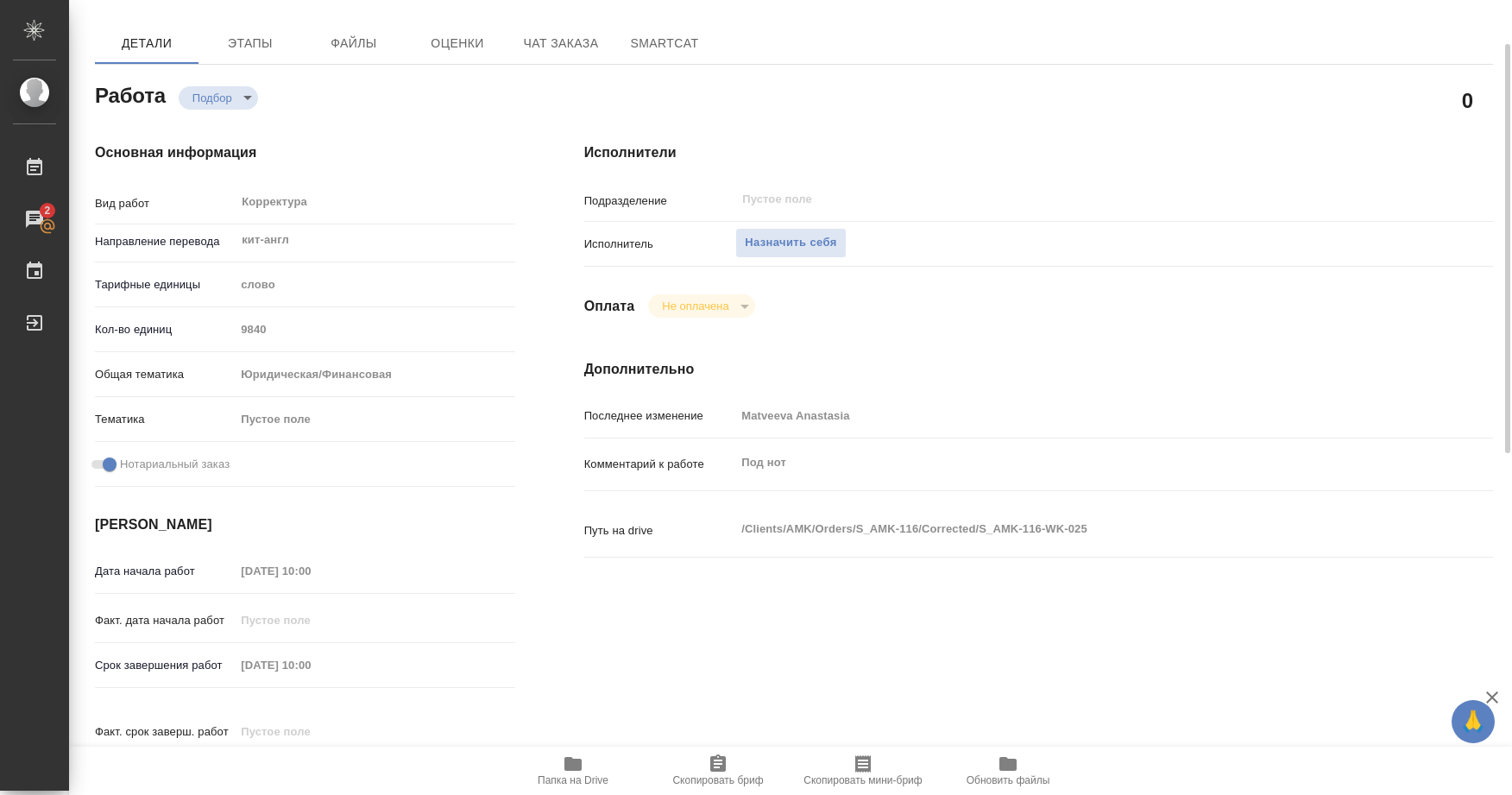
scroll to position [173, 0]
